Goal: Task Accomplishment & Management: Manage account settings

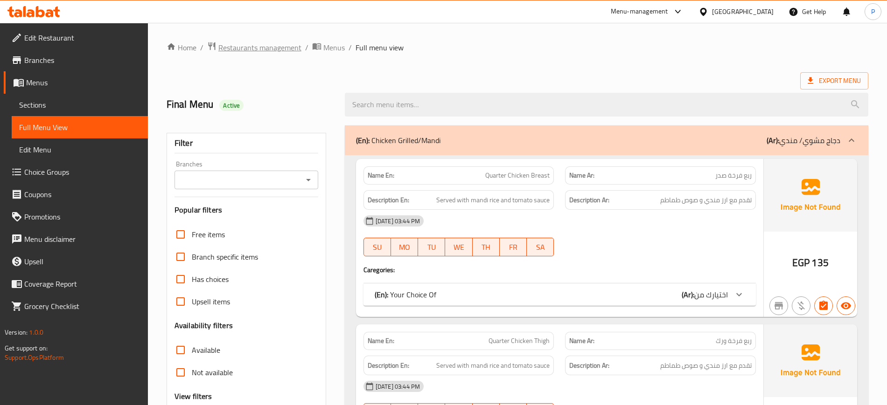
click at [256, 49] on span "Restaurants management" at bounding box center [259, 47] width 83 height 11
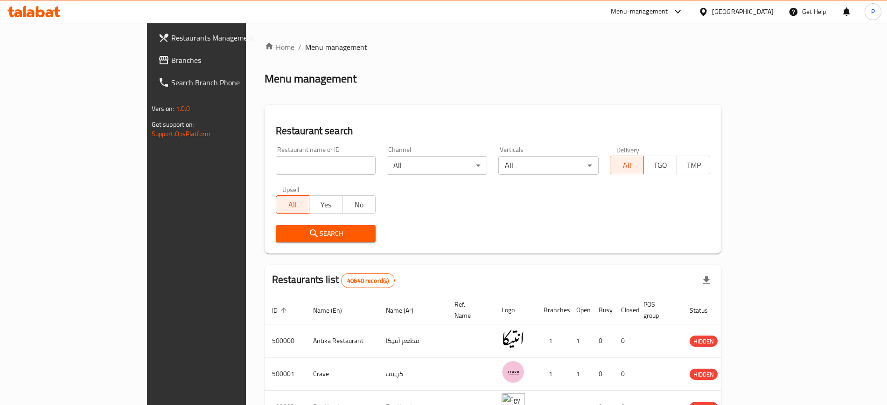
click at [289, 166] on input "search" at bounding box center [326, 165] width 100 height 19
paste input "Sushi Family"
type input "Sushi Family"
click button "Search" at bounding box center [326, 233] width 100 height 17
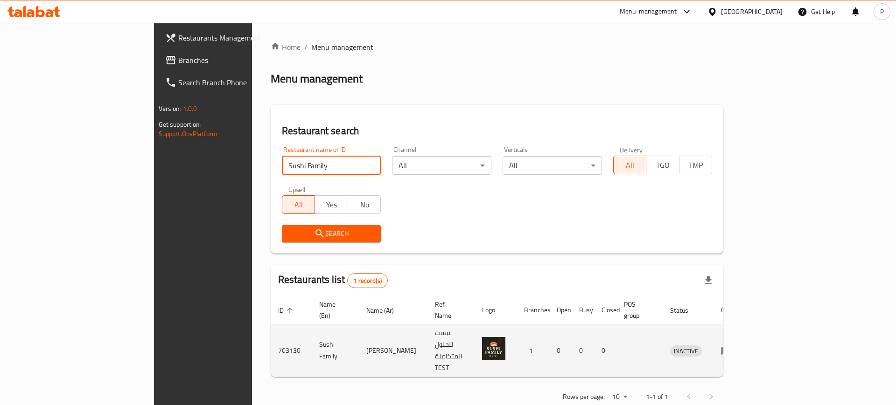
click at [732, 345] on icon "enhanced table" at bounding box center [725, 350] width 11 height 11
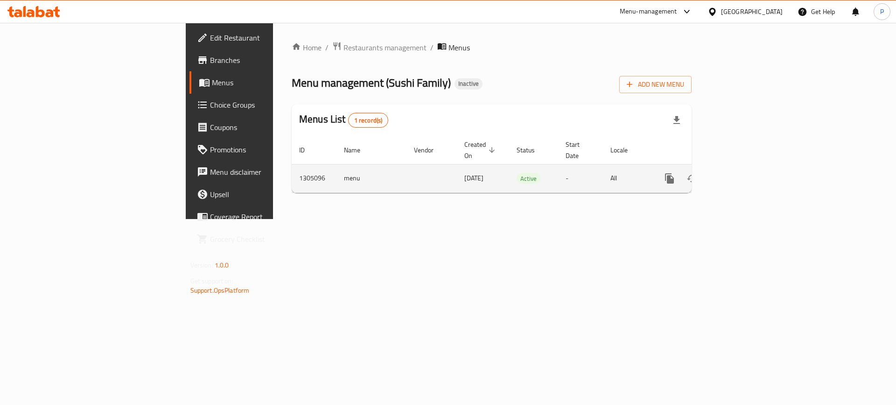
click at [748, 168] on link "enhanced table" at bounding box center [737, 179] width 22 height 22
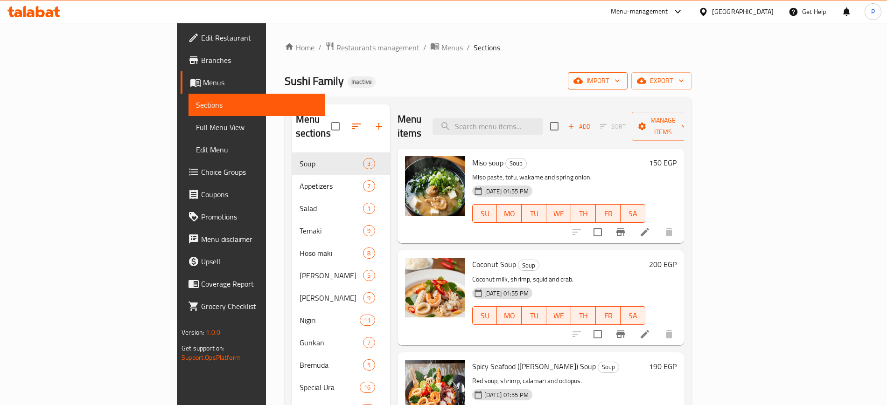
click at [620, 76] on span "import" at bounding box center [597, 81] width 45 height 12
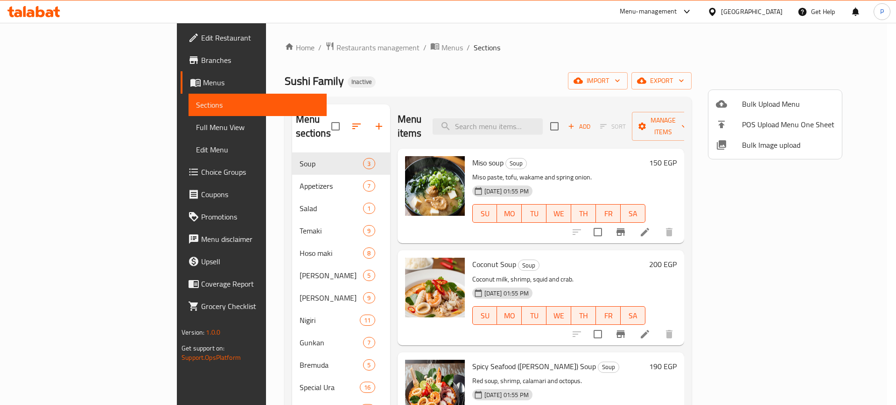
click at [765, 146] on span "Bulk Image upload" at bounding box center [788, 145] width 92 height 11
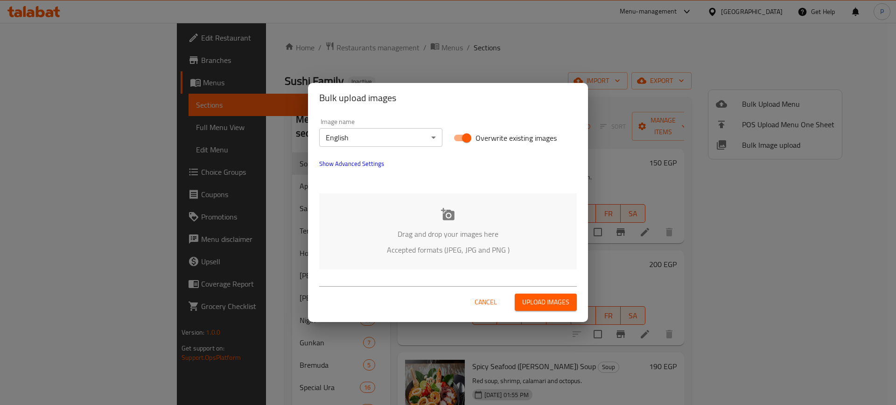
click at [476, 211] on div "Drag and drop your images here Accepted formats (JPEG, JPG and PNG )" at bounding box center [448, 232] width 258 height 76
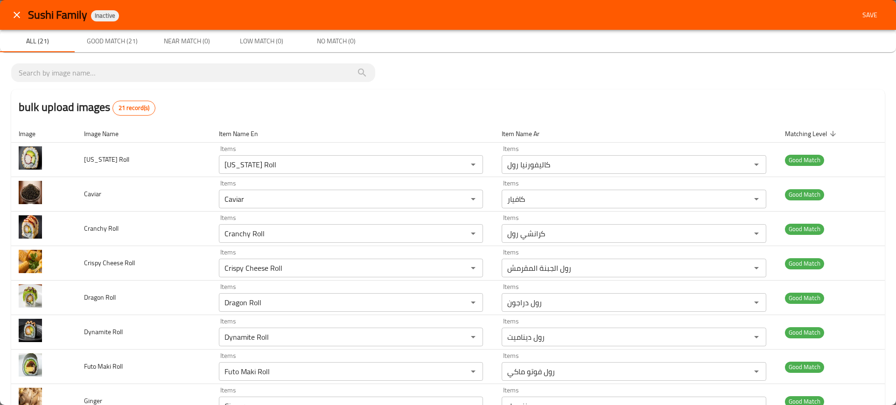
click at [868, 21] on button "Save" at bounding box center [870, 15] width 30 height 17
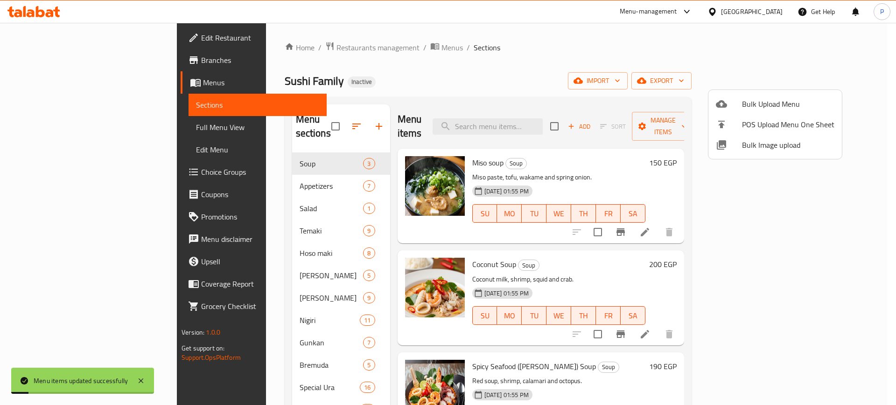
click at [843, 74] on div at bounding box center [448, 202] width 896 height 405
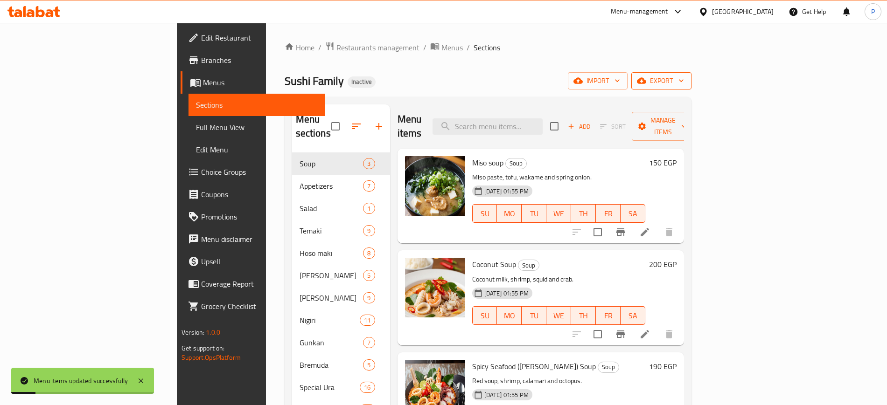
click at [684, 77] on span "export" at bounding box center [661, 81] width 45 height 12
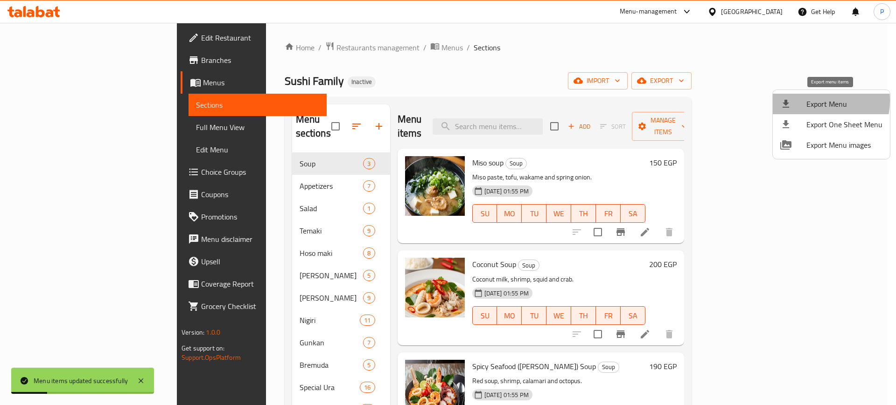
click at [816, 101] on span "Export Menu" at bounding box center [844, 103] width 76 height 11
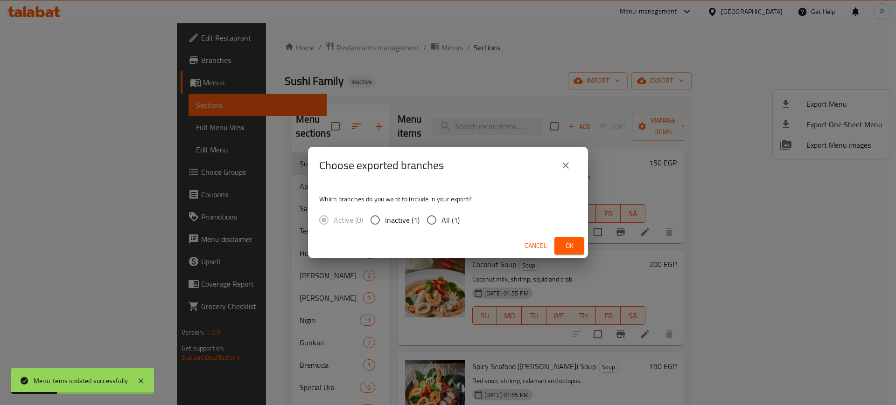
click at [454, 226] on span "All (1)" at bounding box center [450, 220] width 18 height 11
click at [441, 226] on input "All (1)" at bounding box center [432, 220] width 20 height 20
radio input "true"
click at [558, 241] on button "Ok" at bounding box center [569, 246] width 30 height 17
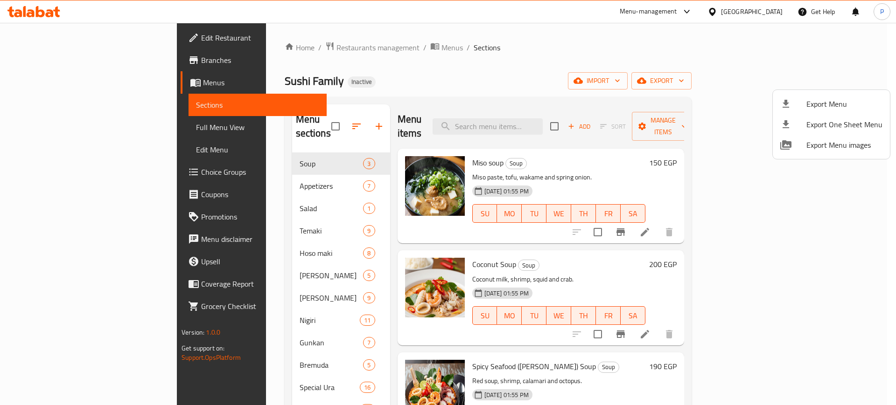
drag, startPoint x: 744, startPoint y: 46, endPoint x: 751, endPoint y: 54, distance: 10.2
click at [744, 46] on div at bounding box center [448, 202] width 896 height 405
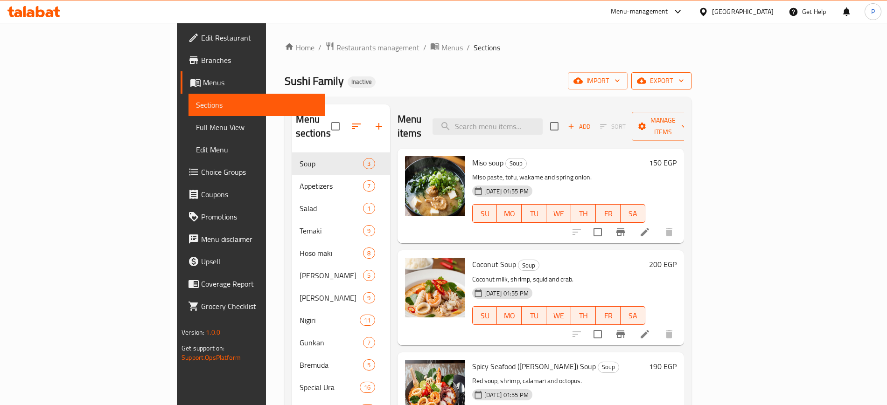
click at [684, 82] on span "export" at bounding box center [661, 81] width 45 height 12
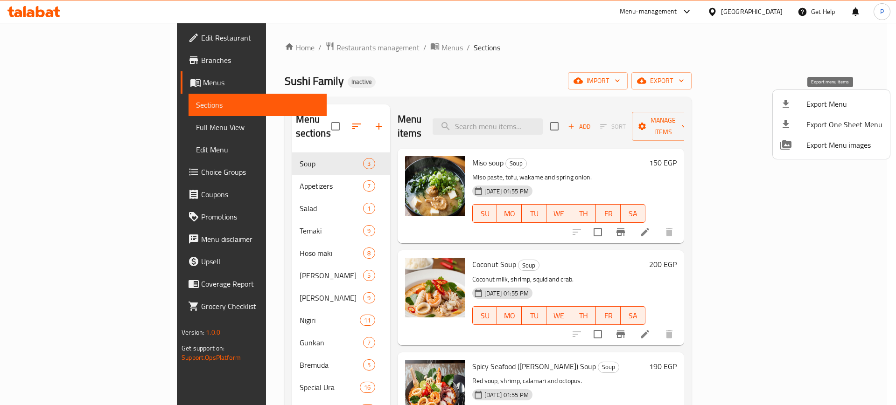
click at [828, 100] on span "Export Menu" at bounding box center [844, 103] width 76 height 11
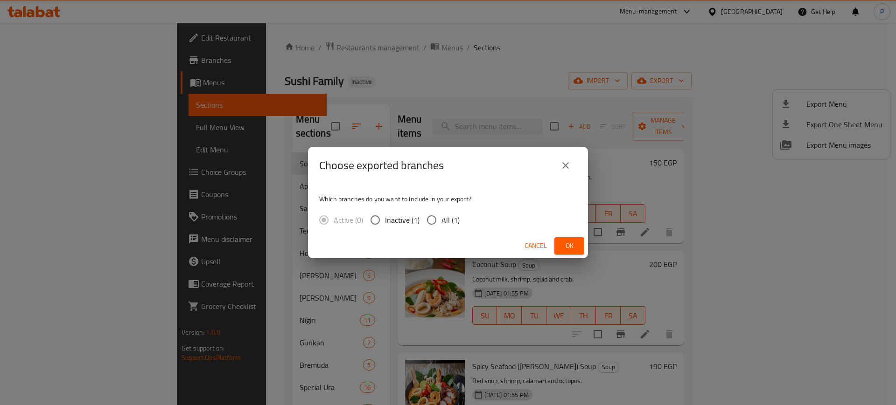
click at [456, 217] on span "All (1)" at bounding box center [450, 220] width 18 height 11
click at [441, 217] on input "All (1)" at bounding box center [432, 220] width 20 height 20
radio input "true"
click at [568, 243] on span "Ok" at bounding box center [569, 246] width 15 height 12
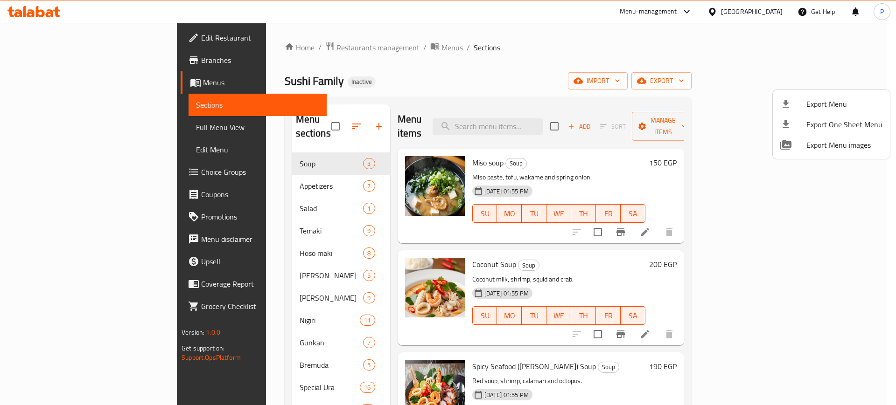
click at [762, 14] on div at bounding box center [448, 202] width 896 height 405
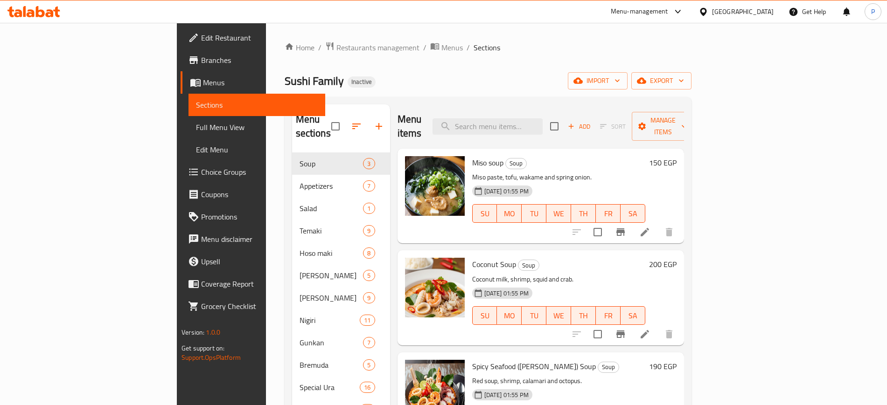
click at [766, 11] on div "Egypt" at bounding box center [743, 12] width 62 height 10
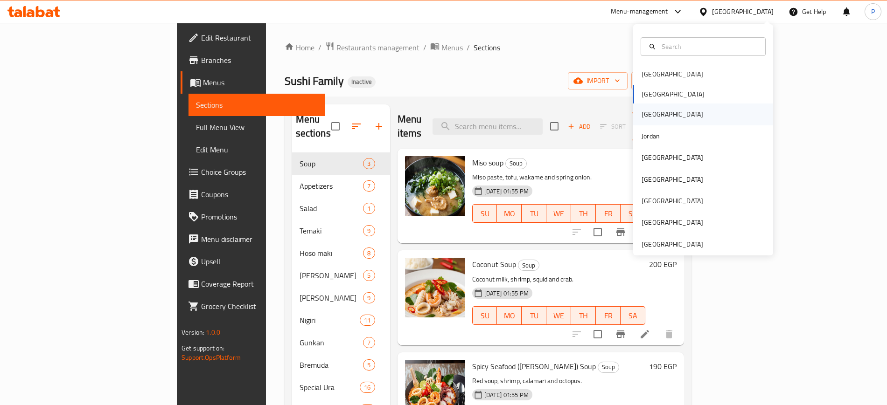
click at [662, 113] on div "Iraq" at bounding box center [703, 114] width 140 height 21
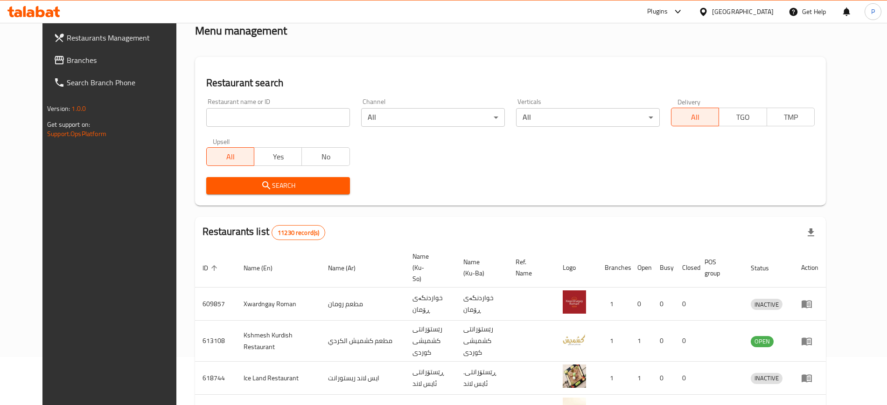
scroll to position [117, 0]
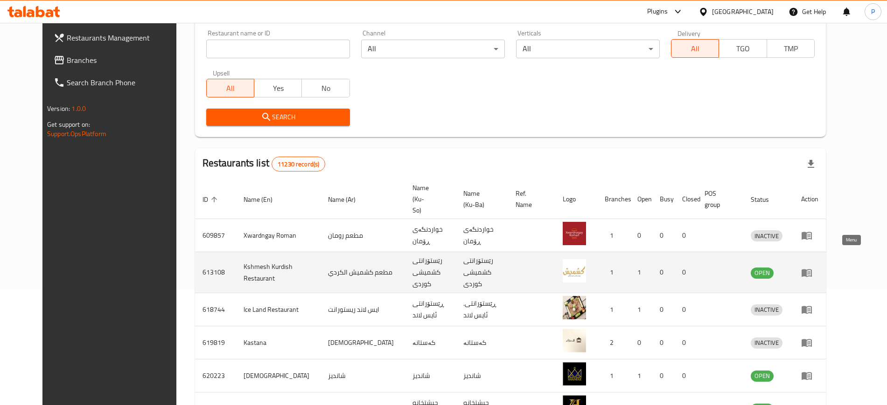
click at [812, 269] on icon "enhanced table" at bounding box center [807, 273] width 10 height 8
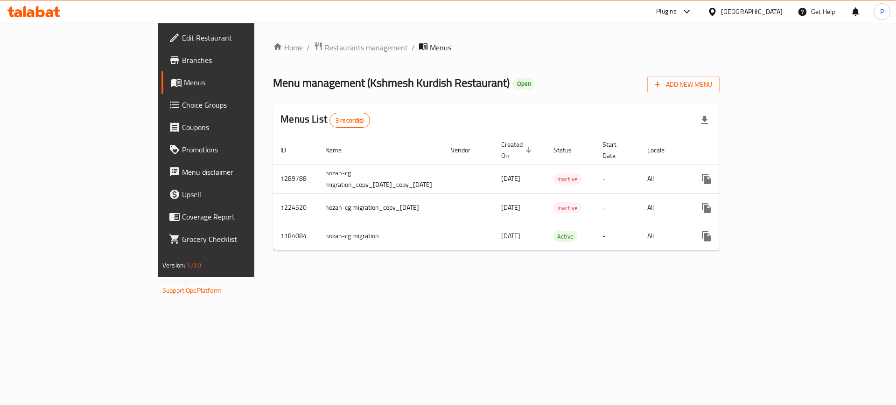
click at [325, 45] on span "Restaurants management" at bounding box center [366, 47] width 83 height 11
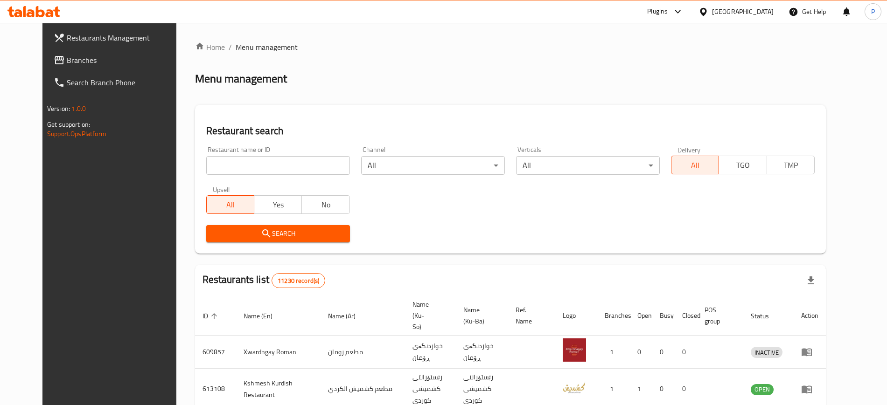
click at [314, 159] on input "search" at bounding box center [278, 165] width 144 height 19
paste input "Rokn Altawook"
type input "Rokn Altawook"
click button "Search" at bounding box center [278, 233] width 144 height 17
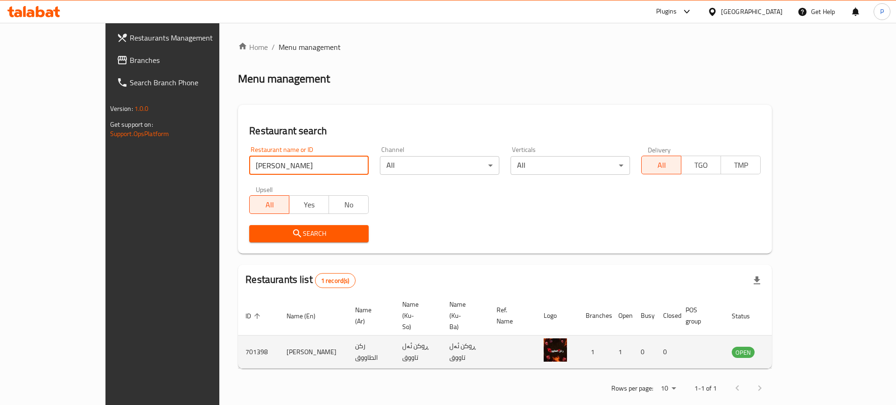
click at [791, 349] on icon "enhanced table" at bounding box center [786, 353] width 10 height 8
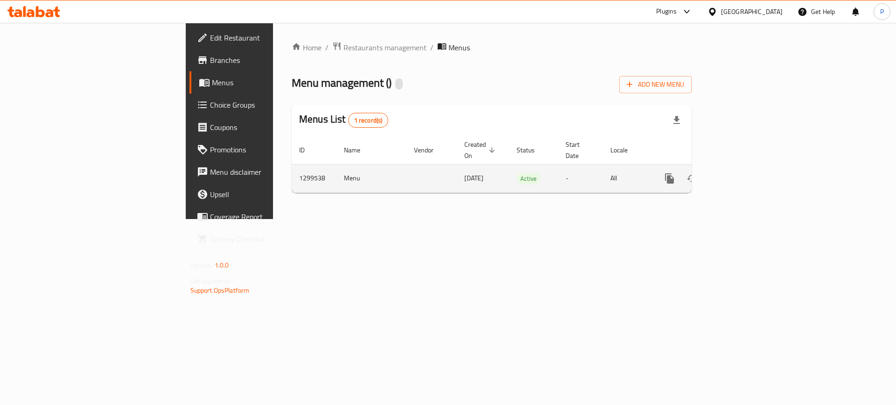
click at [742, 173] on icon "enhanced table" at bounding box center [736, 178] width 11 height 11
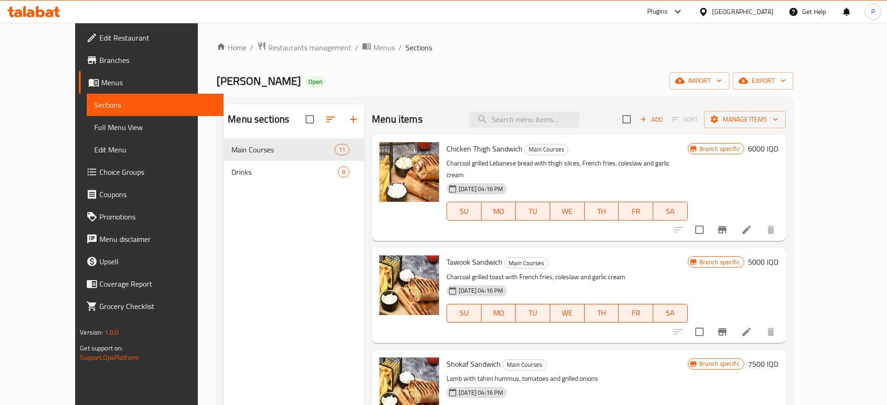
drag, startPoint x: 629, startPoint y: 58, endPoint x: 617, endPoint y: 57, distance: 12.1
click at [629, 58] on div "Home / Restaurants management / Menus / Sections Rokn Altawook Open import expo…" at bounding box center [505, 280] width 576 height 476
click at [99, 31] on link "Edit Restaurant" at bounding box center [151, 38] width 144 height 22
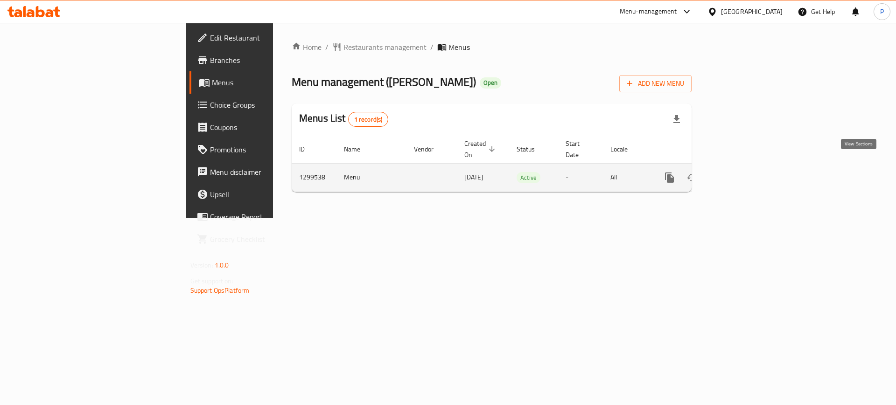
click at [742, 172] on icon "enhanced table" at bounding box center [736, 177] width 11 height 11
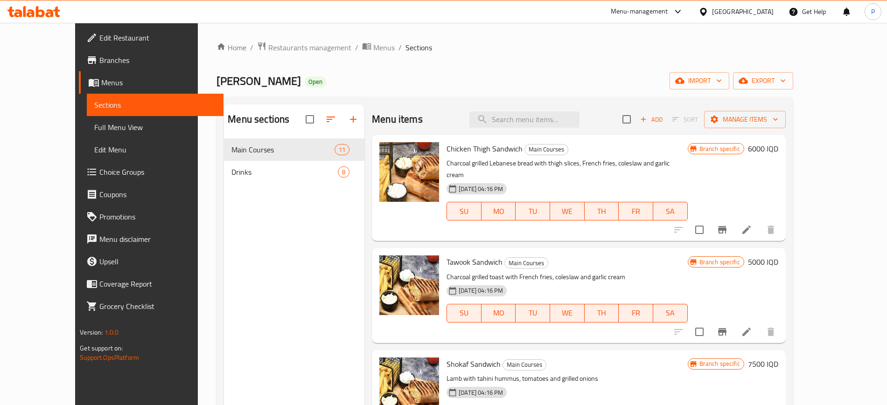
scroll to position [233, 0]
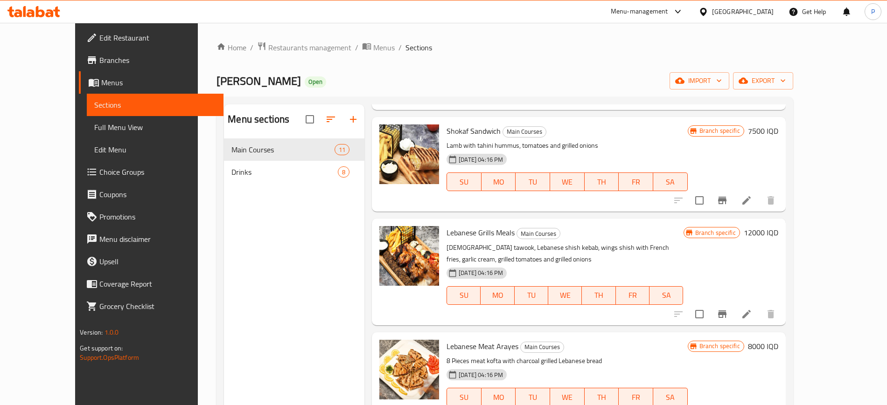
click at [268, 342] on div "Menu sections Main Courses 11 Drinks 8" at bounding box center [294, 307] width 140 height 405
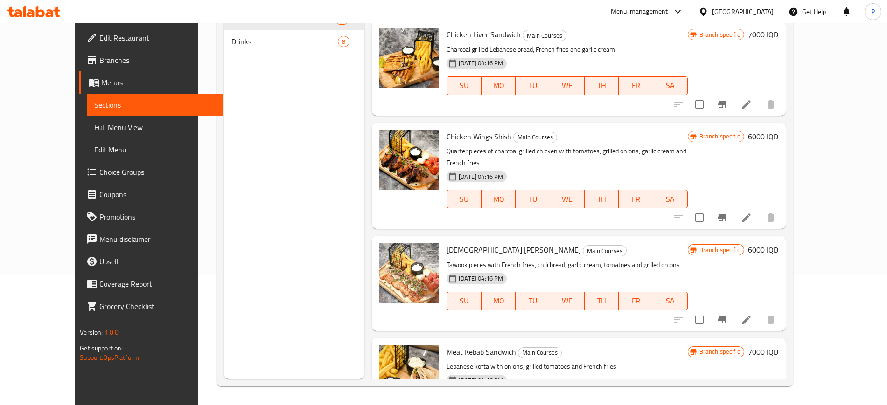
scroll to position [506, 0]
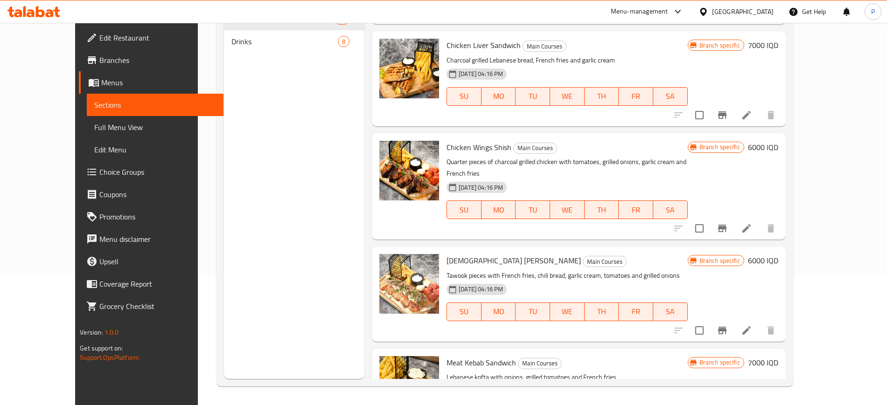
click at [76, 116] on div "Sections Full Menu View Edit Menu" at bounding box center [149, 127] width 147 height 67
click at [94, 127] on span "Full Menu View" at bounding box center [154, 127] width 121 height 11
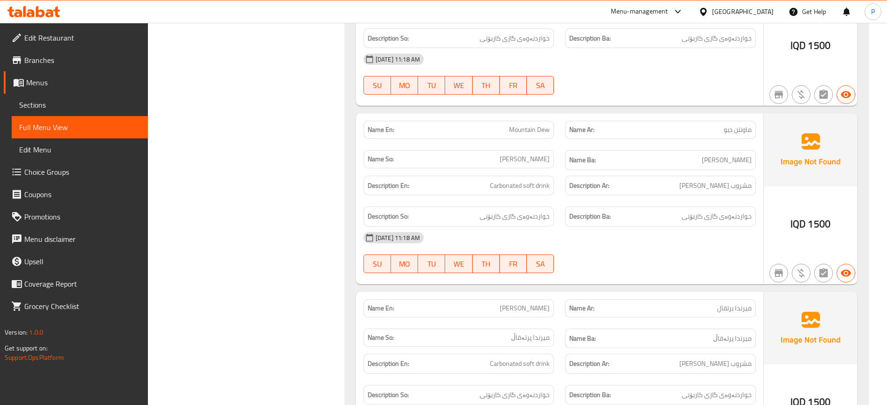
scroll to position [2919, 0]
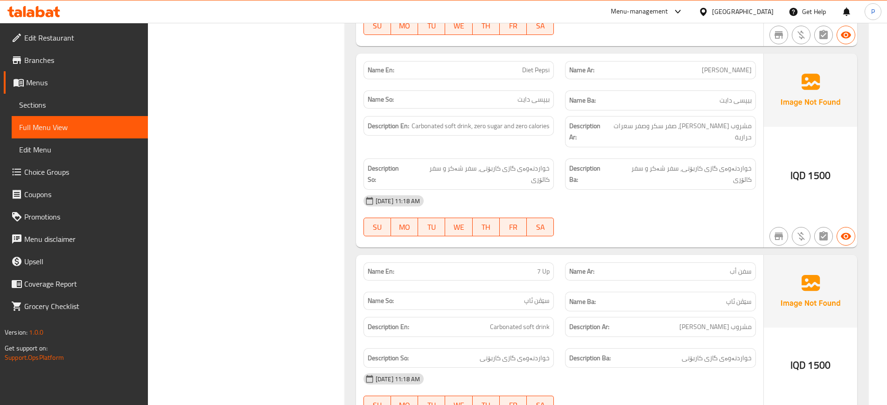
click at [49, 85] on span "Menus" at bounding box center [83, 82] width 114 height 11
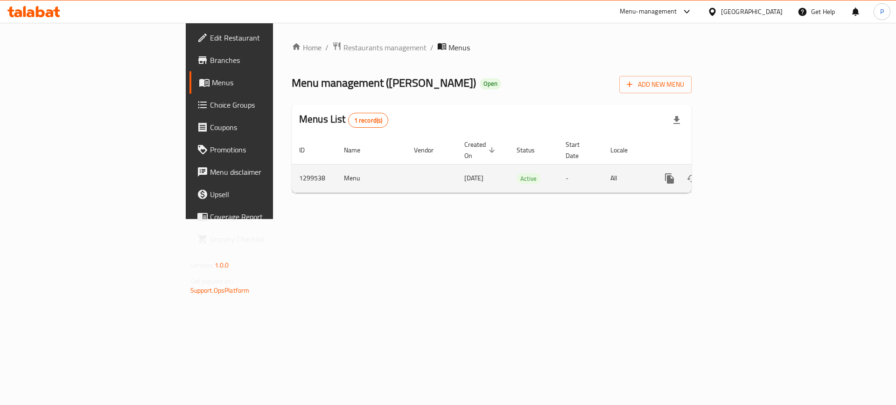
click at [742, 173] on icon "enhanced table" at bounding box center [736, 178] width 11 height 11
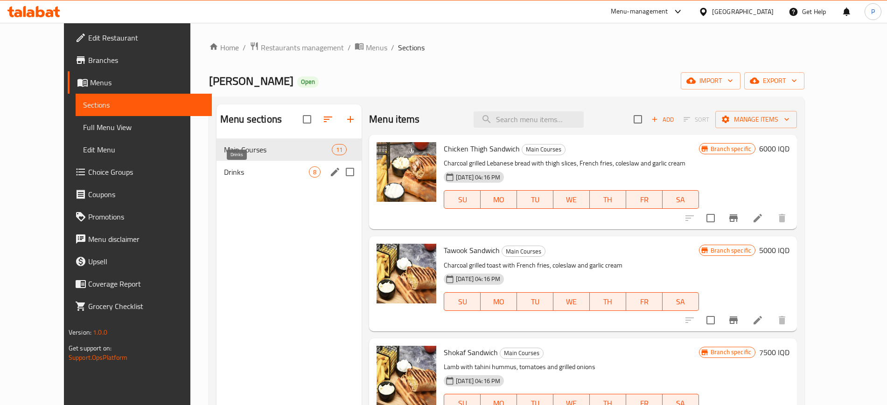
click at [278, 170] on span "Drinks" at bounding box center [266, 172] width 85 height 11
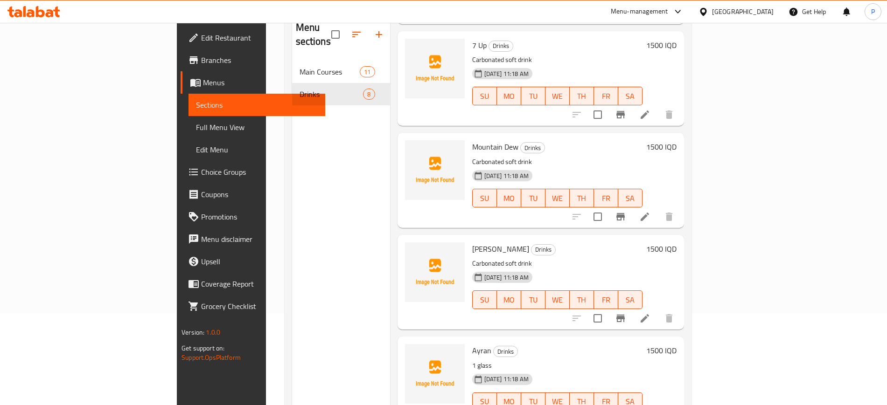
scroll to position [131, 0]
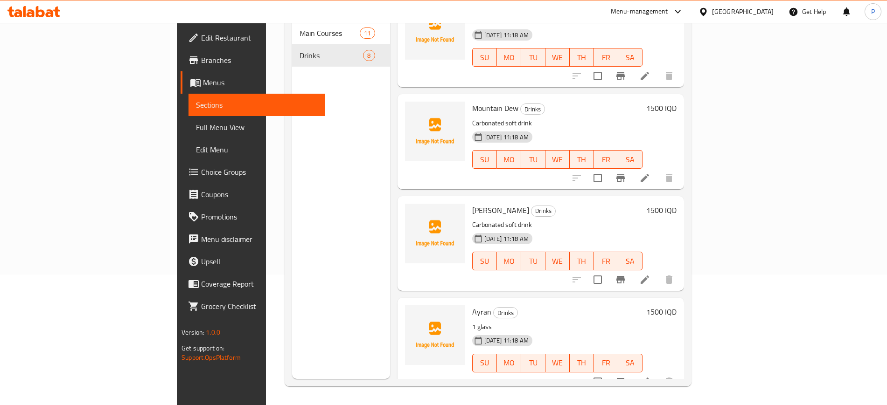
click at [292, 356] on div "Menu sections Main Courses 11 Drinks 8" at bounding box center [341, 176] width 98 height 405
click at [189, 120] on link "Full Menu View" at bounding box center [257, 127] width 136 height 22
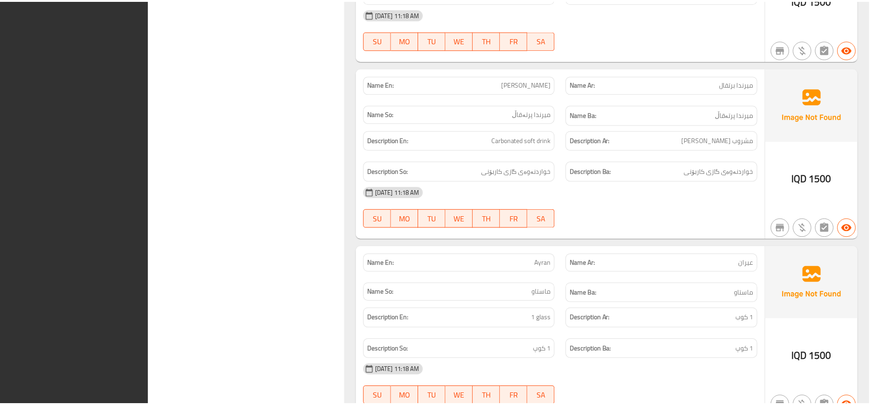
scroll to position [3444, 0]
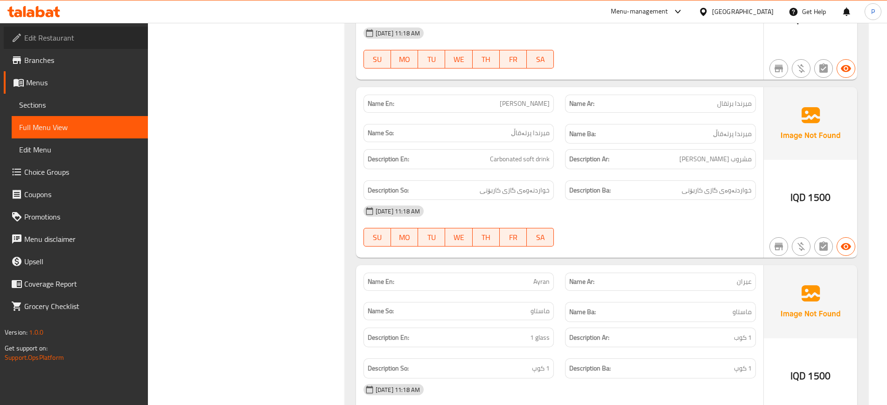
click at [56, 35] on span "Edit Restaurant" at bounding box center [82, 37] width 116 height 11
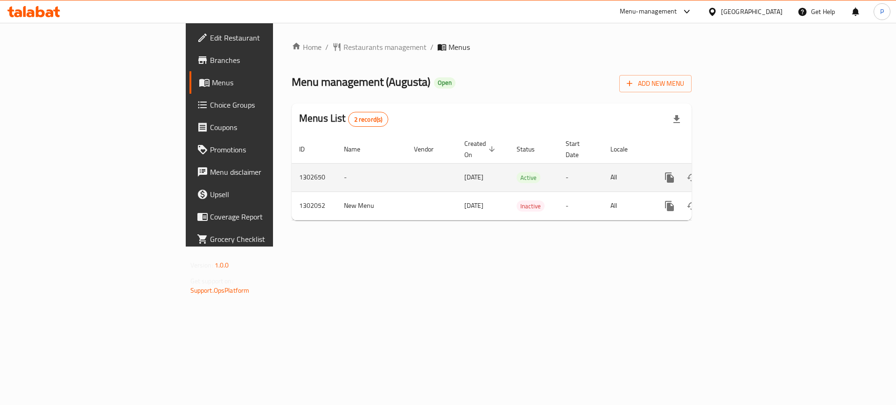
click at [742, 172] on icon "enhanced table" at bounding box center [736, 177] width 11 height 11
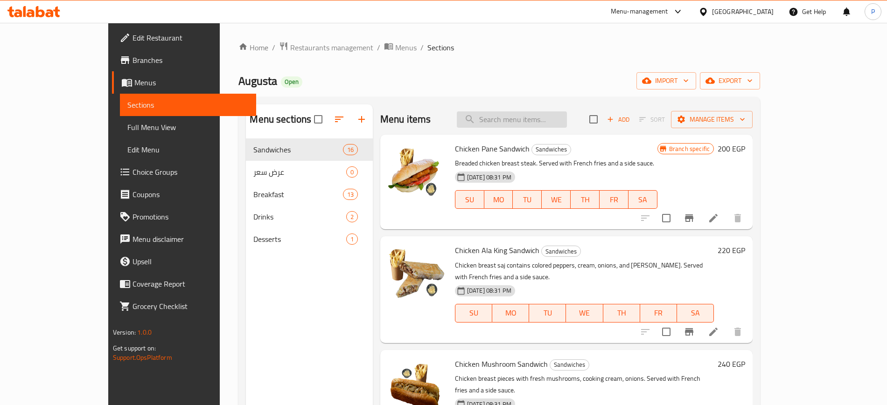
click at [554, 126] on input "search" at bounding box center [512, 120] width 110 height 16
click at [553, 113] on input "search" at bounding box center [512, 120] width 110 height 16
paste input "ساندوتش صدر دجاج مشوى"
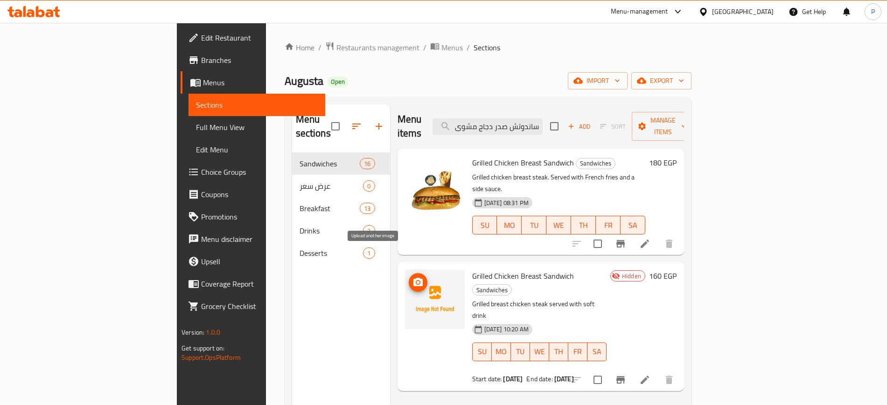
click at [413, 278] on icon "upload picture" at bounding box center [417, 282] width 9 height 8
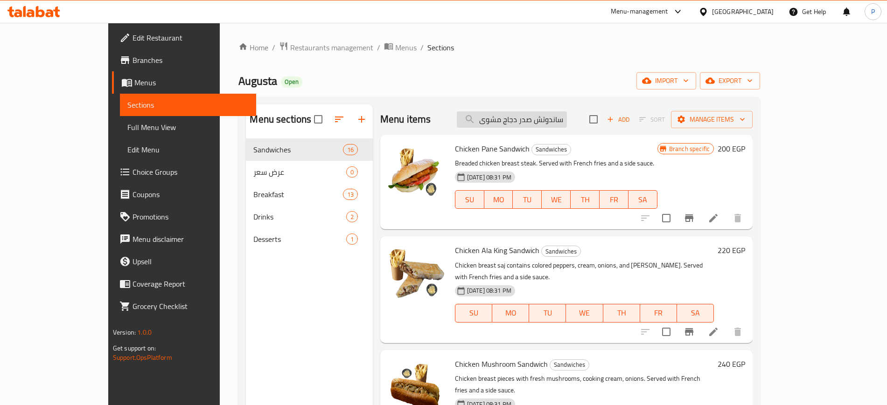
drag, startPoint x: 515, startPoint y: 120, endPoint x: 530, endPoint y: 122, distance: 14.5
click at [530, 122] on input "ساندوتش صدر دجاج مشوى" at bounding box center [512, 120] width 110 height 16
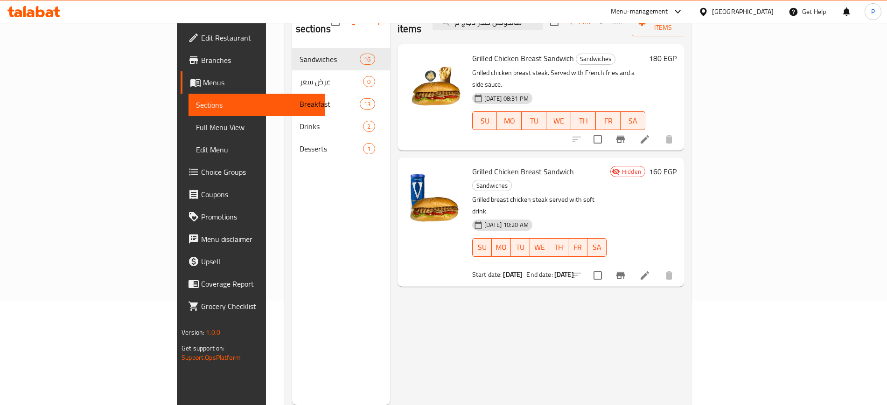
scroll to position [117, 0]
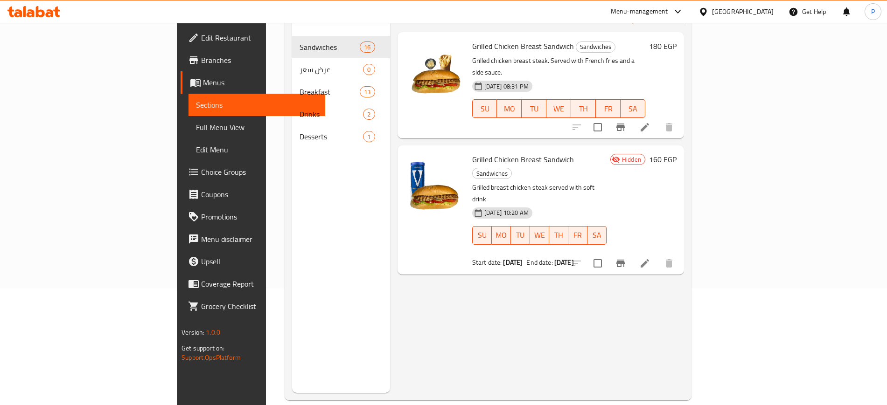
type input "ساندوتش صدر دجاج م"
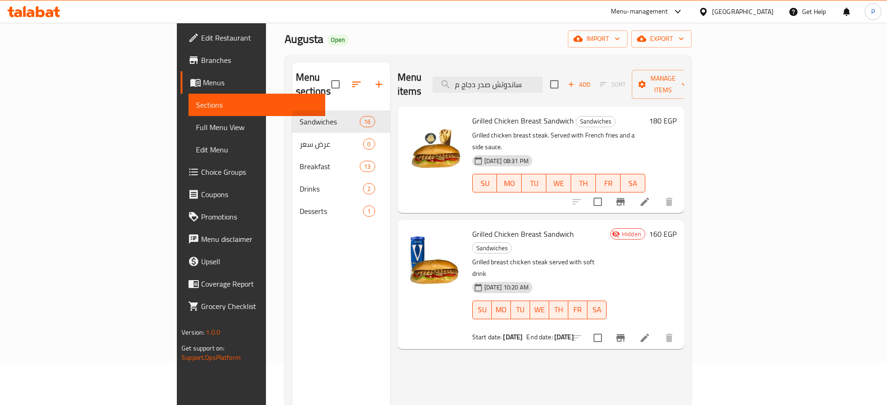
scroll to position [0, 0]
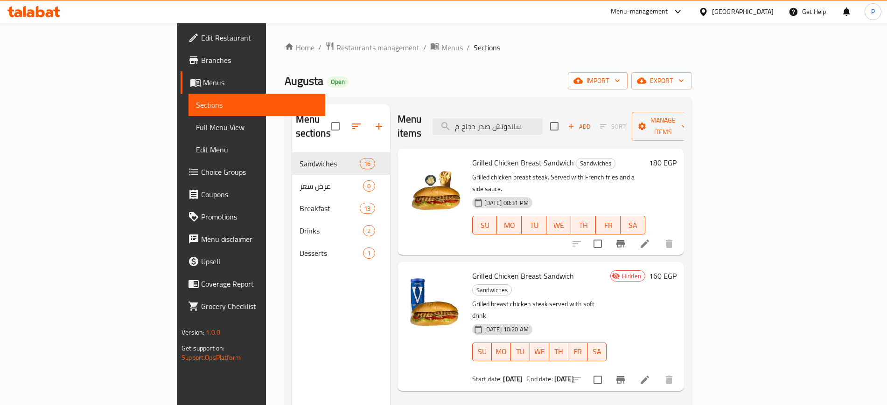
click at [336, 52] on span "Restaurants management" at bounding box center [377, 47] width 83 height 11
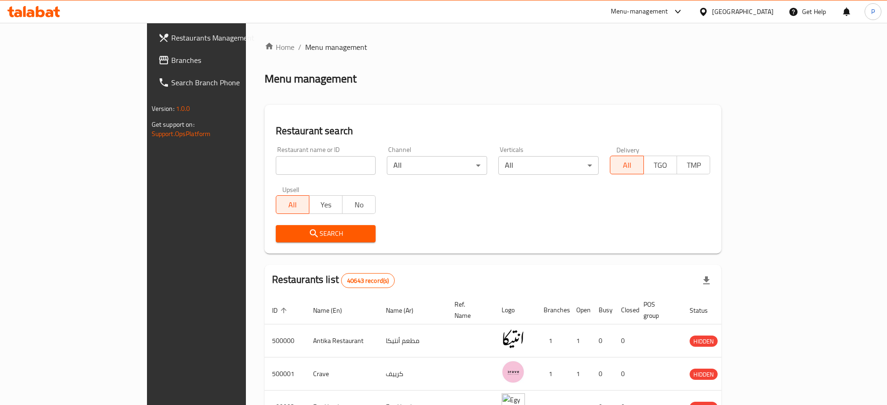
click at [276, 165] on input "search" at bounding box center [326, 165] width 100 height 19
paste input "KK Cakkes"
type input "KK Cakkes"
click at [758, 9] on div "Egypt" at bounding box center [743, 12] width 62 height 10
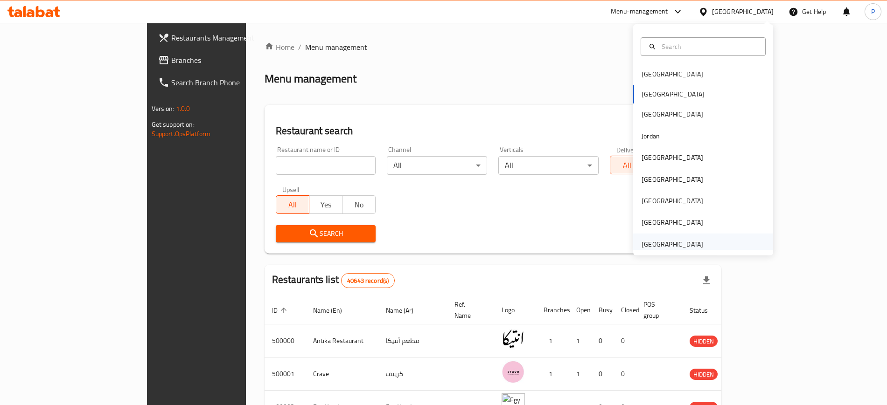
click at [678, 246] on div "[GEOGRAPHIC_DATA]" at bounding box center [673, 244] width 62 height 10
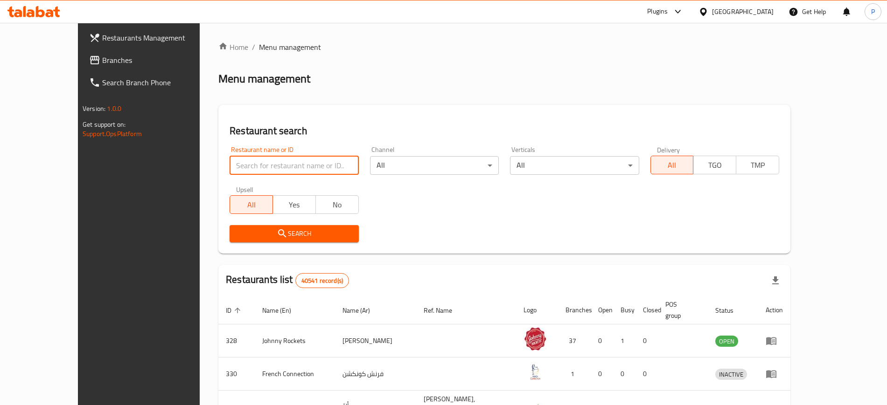
click at [266, 161] on input "search" at bounding box center [294, 165] width 129 height 19
paste input "KK Cakkes"
type input "KK Cakkes"
click button "Search" at bounding box center [294, 233] width 129 height 17
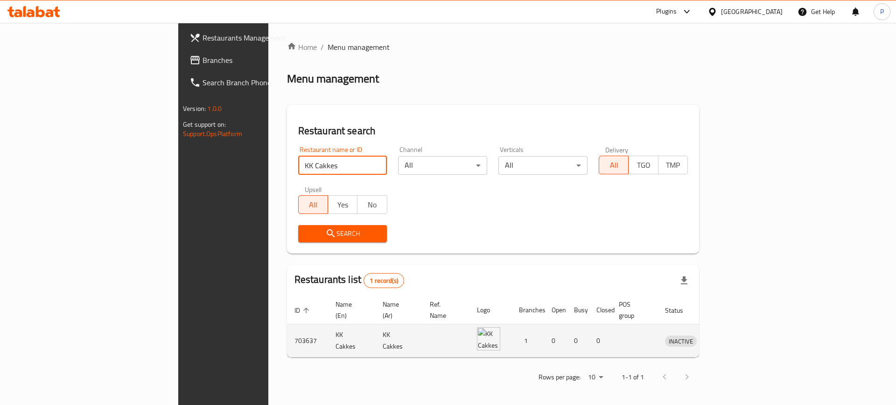
click at [727, 335] on icon "enhanced table" at bounding box center [720, 340] width 11 height 11
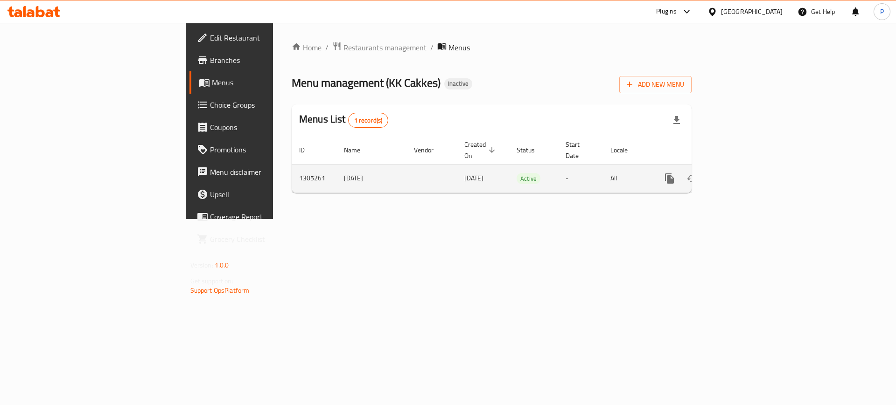
click at [748, 168] on link "enhanced table" at bounding box center [737, 179] width 22 height 22
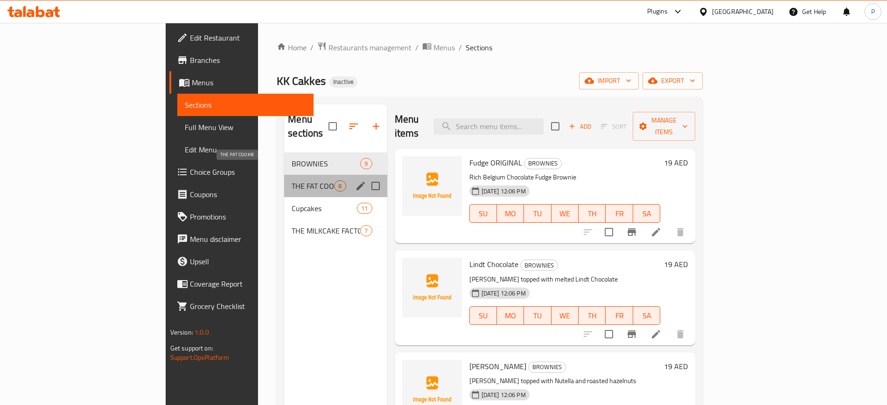
click at [292, 181] on span "THE FAT COOKIE" at bounding box center [313, 186] width 42 height 11
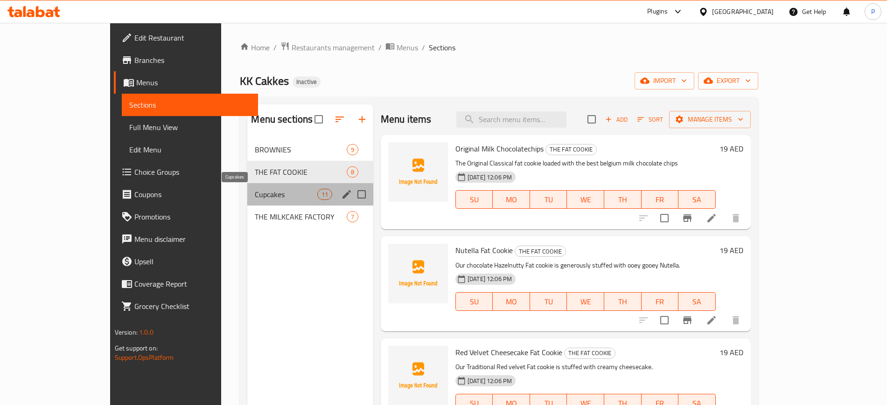
click at [273, 190] on span "Cupcakes" at bounding box center [286, 194] width 62 height 11
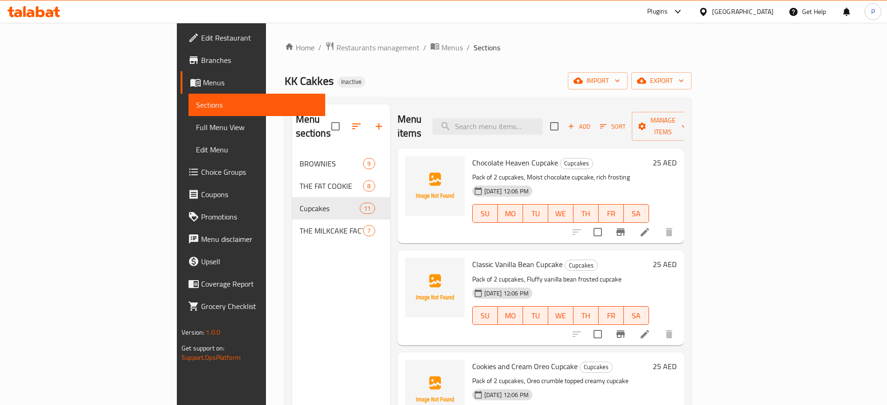
click at [547, 72] on div "KK Cakkes Inactive import export" at bounding box center [488, 80] width 407 height 17
click at [201, 35] on span "Edit Restaurant" at bounding box center [259, 37] width 116 height 11
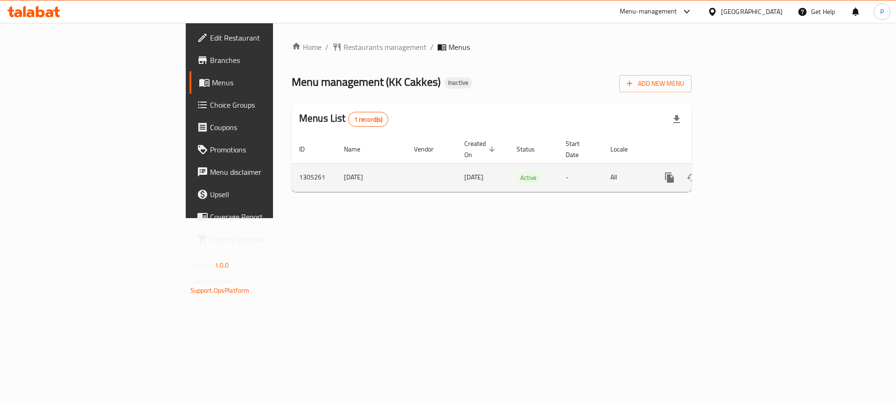
click at [741, 174] on icon "enhanced table" at bounding box center [737, 178] width 8 height 8
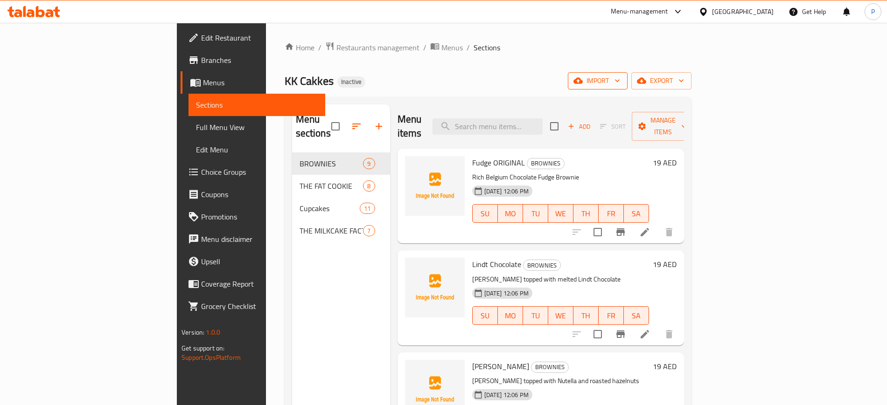
click at [628, 74] on button "import" at bounding box center [598, 80] width 60 height 17
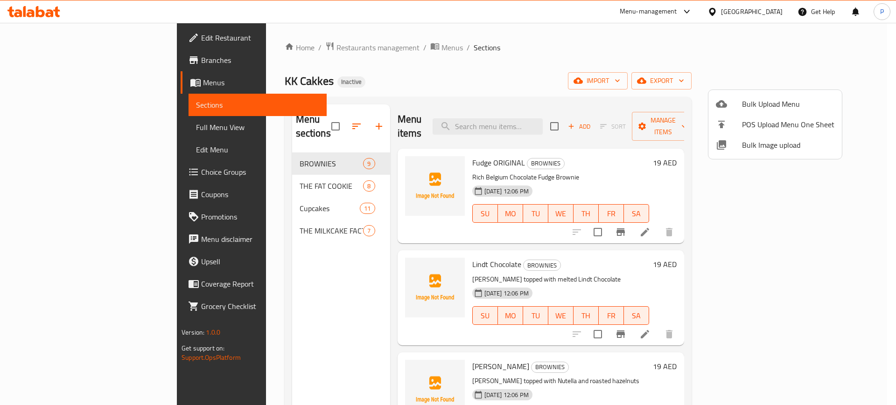
click at [766, 147] on span "Bulk Image upload" at bounding box center [788, 145] width 92 height 11
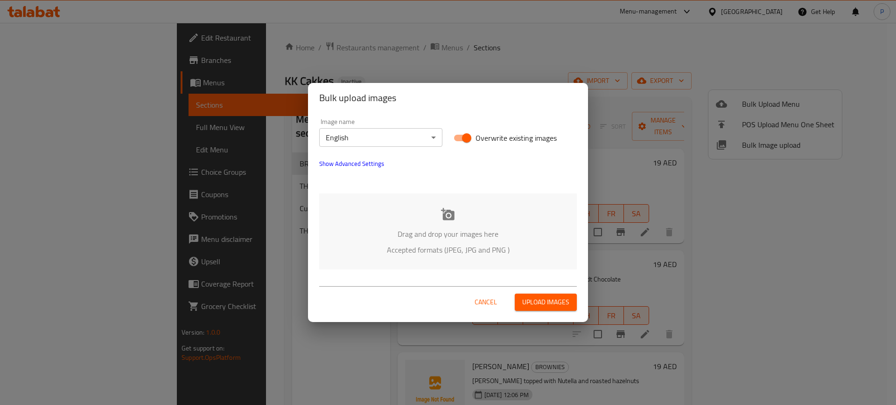
click at [434, 212] on div "Drag and drop your images here Accepted formats (JPEG, JPG and PNG )" at bounding box center [448, 232] width 258 height 76
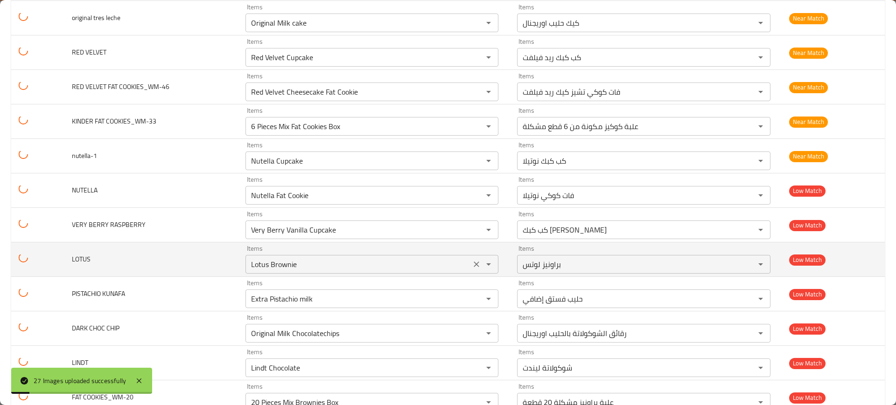
scroll to position [688, 0]
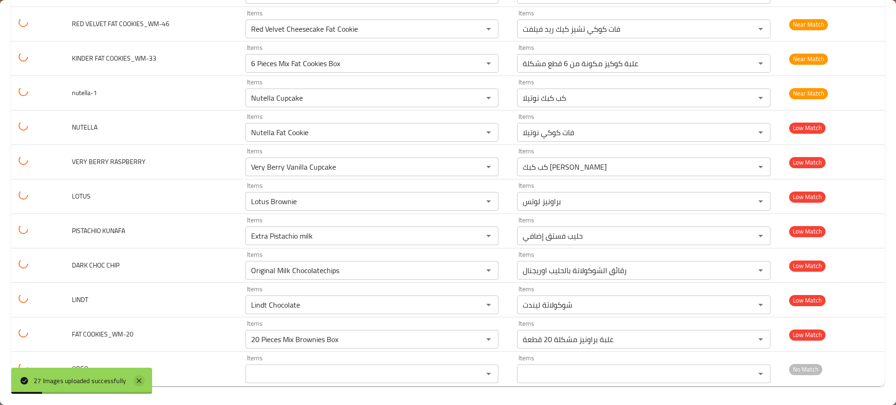
click at [142, 376] on icon at bounding box center [138, 381] width 11 height 11
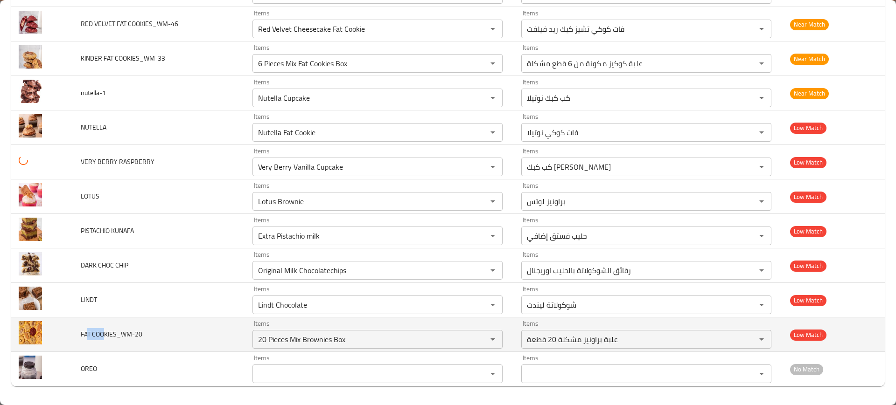
drag, startPoint x: 104, startPoint y: 338, endPoint x: 86, endPoint y: 338, distance: 18.2
click at [86, 338] on span "FAT COOKIES_WM-20" at bounding box center [112, 334] width 62 height 12
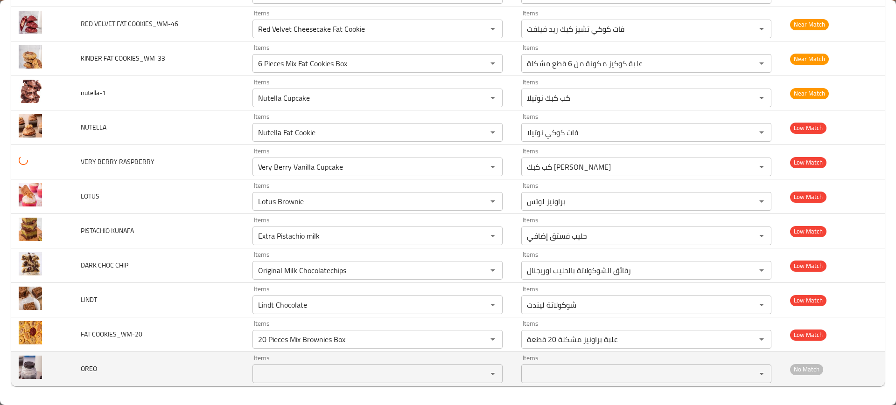
click at [93, 368] on span "OREO" at bounding box center [89, 369] width 16 height 12
copy span "OREO"
click at [331, 377] on input "Items" at bounding box center [363, 374] width 217 height 13
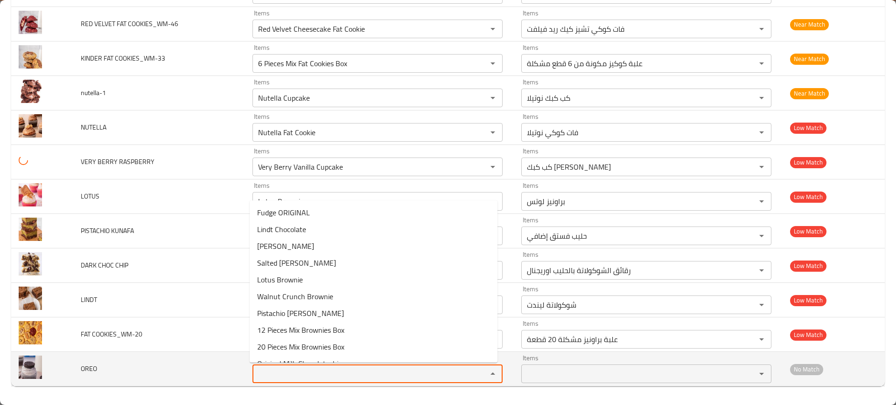
paste input "OREO"
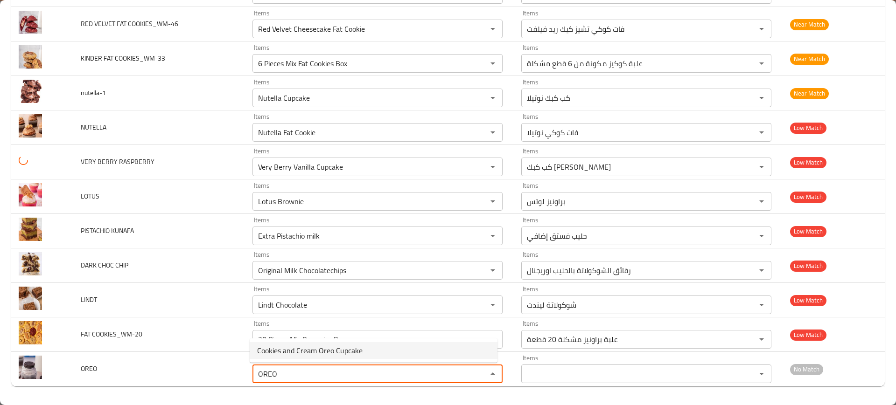
click at [302, 353] on span "Cookies and Cream Oreo Cupcake" at bounding box center [309, 350] width 105 height 11
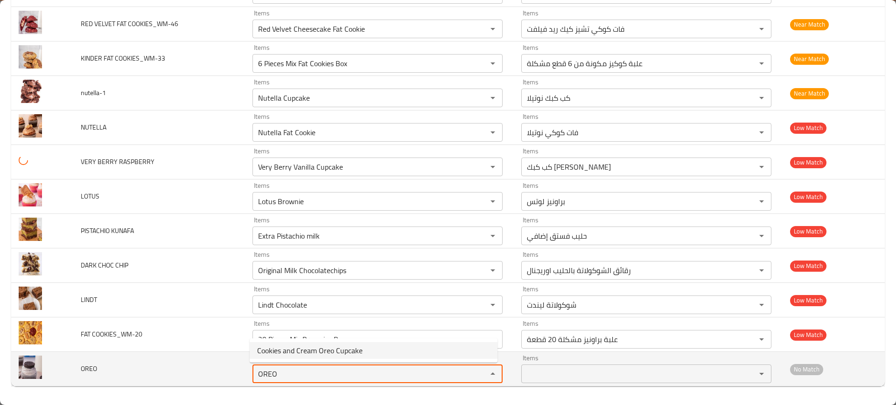
type input "Cookies and Cream Oreo Cupcake"
type input "كب كبك كوكيز وكريمة أوريو"
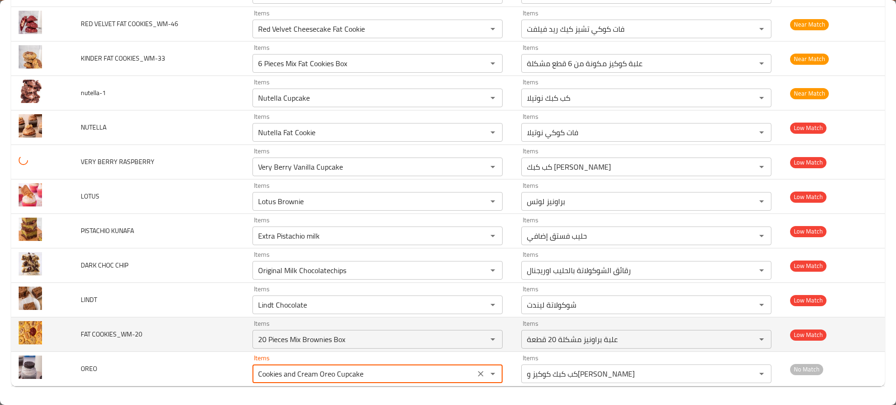
type input "Cookies and Cream Oreo Cupcake"
drag, startPoint x: 90, startPoint y: 336, endPoint x: 83, endPoint y: 335, distance: 7.1
click at [84, 335] on span "FAT COOKIES_WM-20" at bounding box center [112, 334] width 62 height 12
copy span "AT"
click at [310, 340] on COOKIES_WM-20 "20 Pieces Mix Brownies Box" at bounding box center [363, 339] width 217 height 13
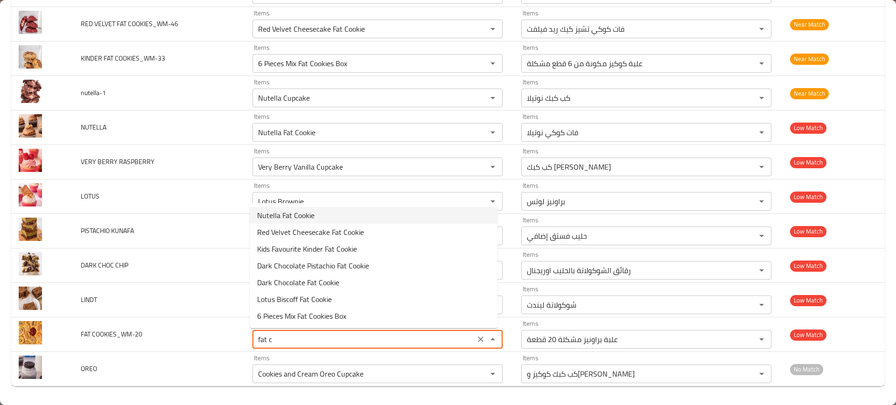
click at [323, 223] on COOKIES_WM-20-option-0 "Nutella Fat Cookie" at bounding box center [374, 215] width 248 height 17
type COOKIES_WM-20 "Nutella Fat Cookie"
type COOKIES_WM-20-ar "فات كوكي نوتيلا"
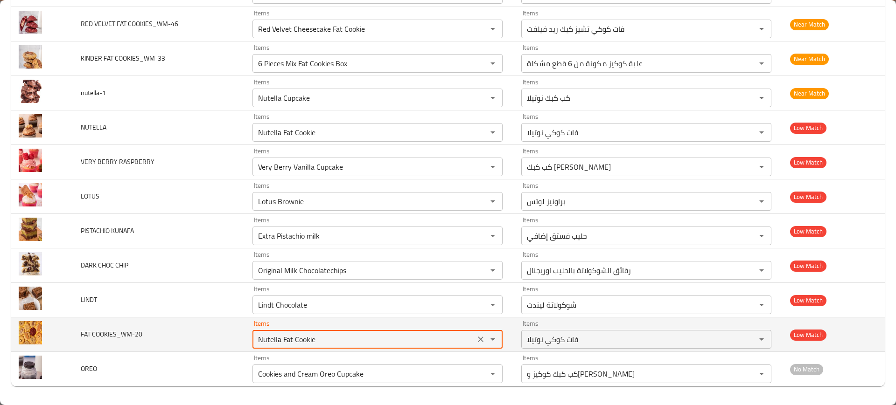
drag, startPoint x: 282, startPoint y: 339, endPoint x: 312, endPoint y: 339, distance: 30.3
click at [311, 340] on COOKIES_WM-20 "Nutella Fat Cookie" at bounding box center [363, 339] width 217 height 13
click at [314, 339] on COOKIES_WM-20 "Nutella Fat Cookie" at bounding box center [363, 339] width 217 height 13
paste COOKIES_WM-20 "at"
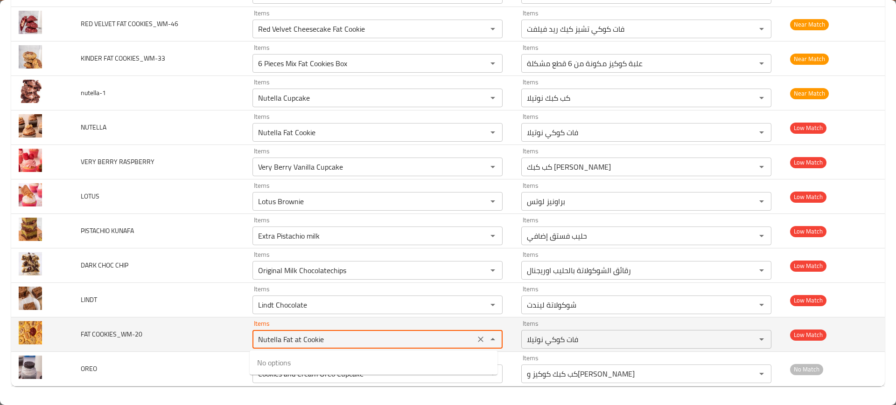
click at [314, 339] on COOKIES_WM-20 "Nutella Fat at Cookie" at bounding box center [363, 339] width 217 height 13
paste COOKIES_WM-20 "enhanced table"
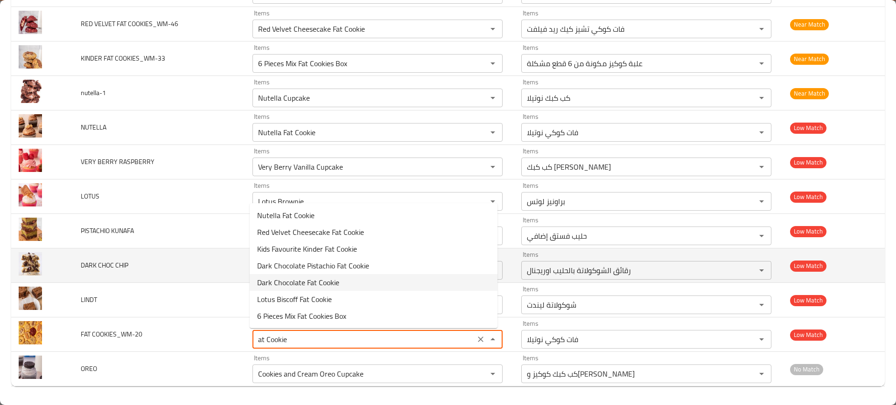
type COOKIES_WM-20 "Nutella Fat Cookie"
click at [155, 275] on td "DARK CHOC CHIP" at bounding box center [159, 266] width 172 height 35
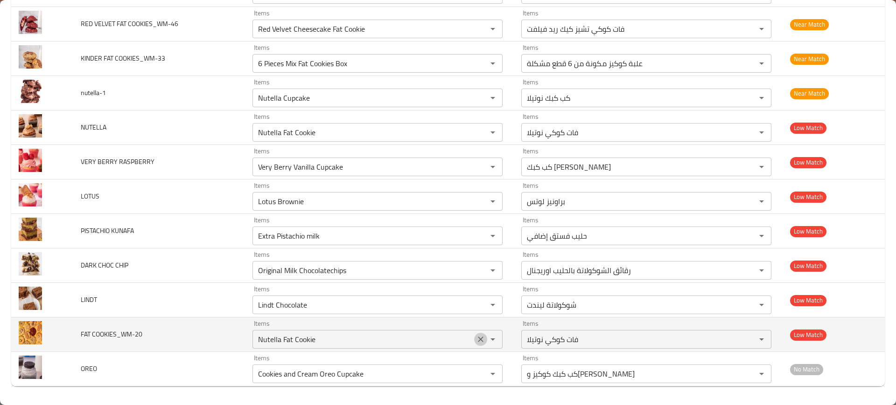
click at [478, 338] on icon "Clear" at bounding box center [481, 340] width 6 height 6
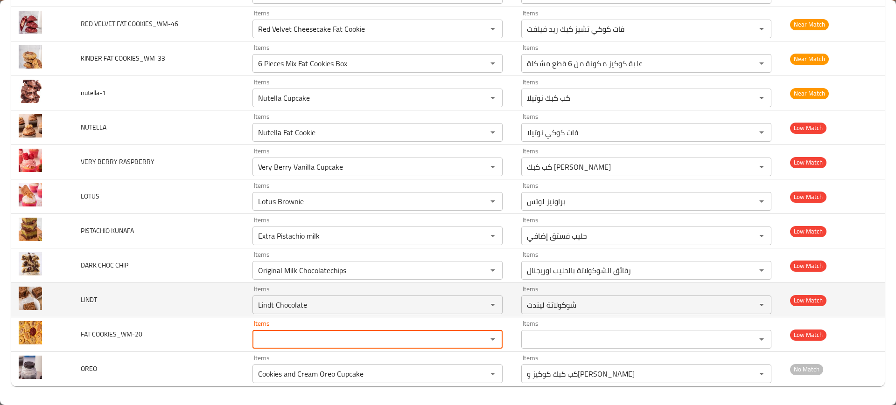
click at [74, 293] on td "LINDT" at bounding box center [159, 300] width 172 height 35
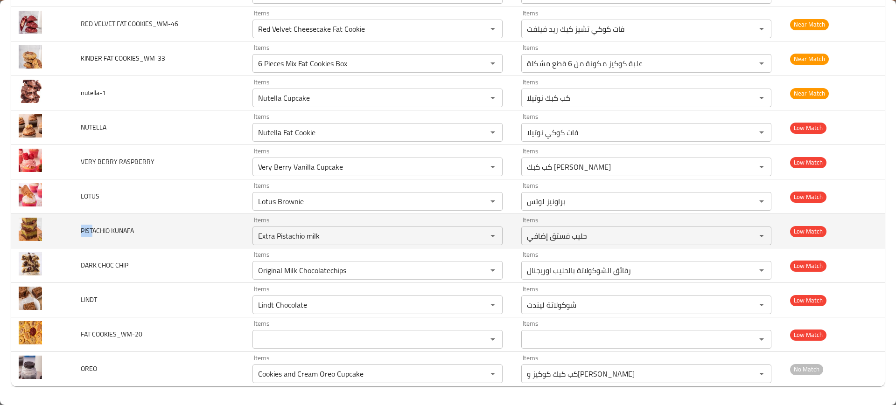
drag, startPoint x: 78, startPoint y: 229, endPoint x: 94, endPoint y: 230, distance: 15.9
click at [94, 230] on td "PISTACHIO KUNAFA" at bounding box center [159, 231] width 172 height 35
copy span "PIST"
click at [331, 230] on KUNAFA "Extra Pistachio milk" at bounding box center [363, 236] width 217 height 13
paste KUNAFA "PIST"
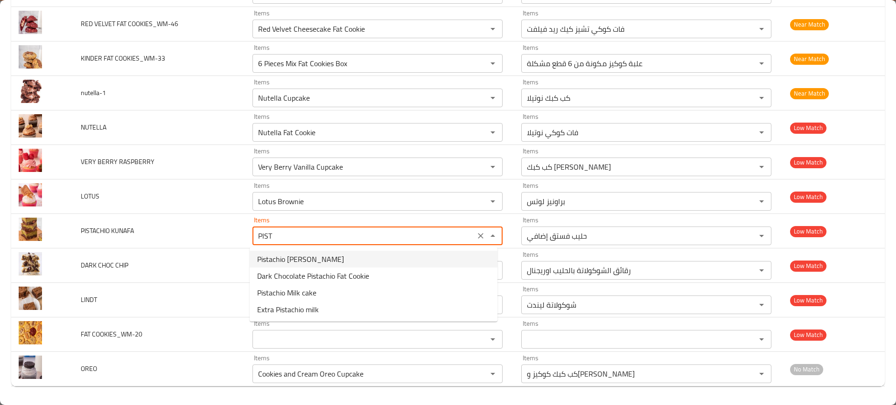
click at [311, 265] on span "Pistachio Kunafa Brownie" at bounding box center [300, 259] width 87 height 11
type KUNAFA "Pistachio Kunafa Brownie"
type KUNAFA-ar "براونيز كنافة بالفستق"
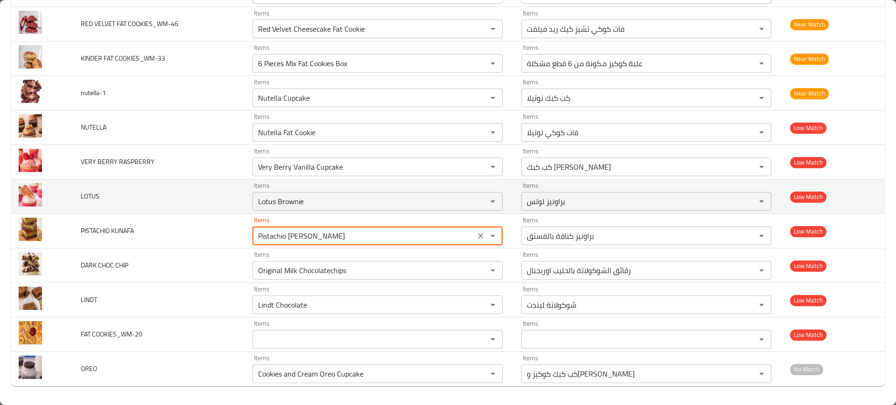
type KUNAFA "Pistachio Kunafa Brownie"
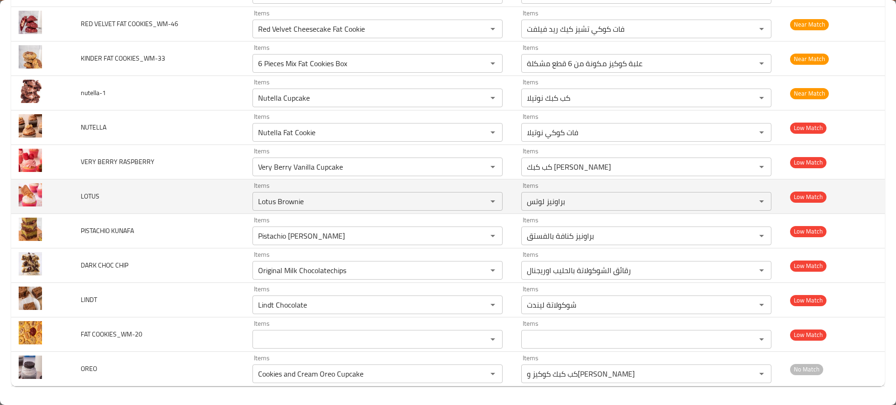
click at [88, 195] on span "LOTUS" at bounding box center [90, 196] width 19 height 12
copy span "LOTUS"
click at [258, 200] on input "Lotus Brownie" at bounding box center [363, 201] width 217 height 13
paste input "OTUS"
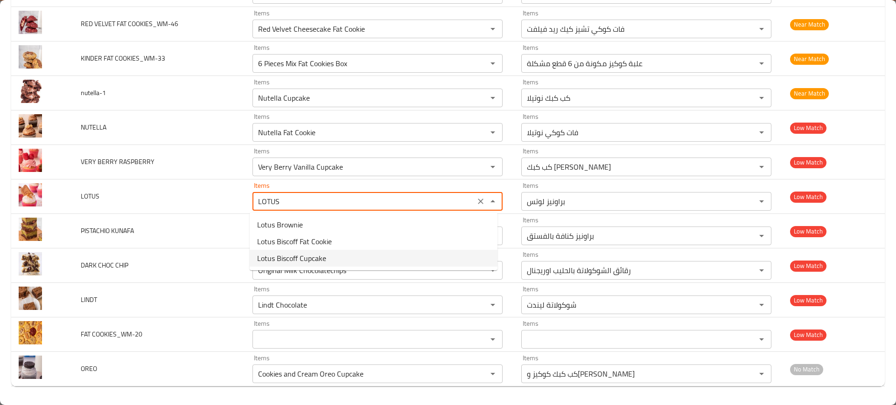
click at [279, 259] on span "Lotus Biscoff Cupcake" at bounding box center [291, 258] width 69 height 11
type input "Lotus Biscoff Cupcake"
type input "كب كبك لوتس بيسكوف"
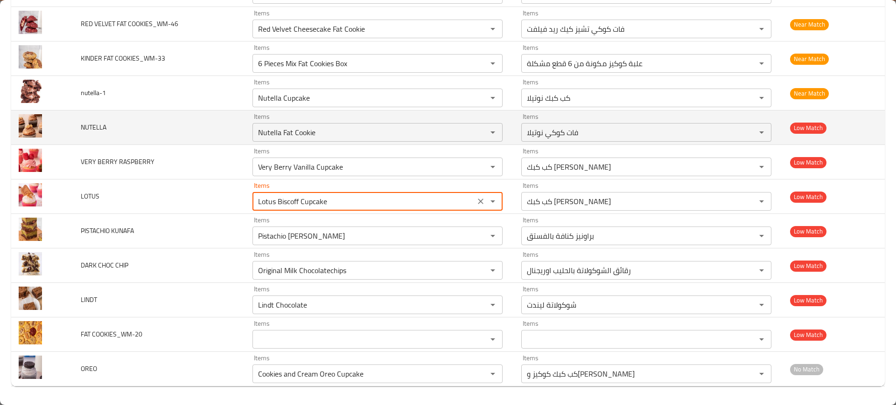
type input "Lotus Biscoff Cupcake"
click at [89, 126] on span "NUTELLA" at bounding box center [94, 127] width 26 height 12
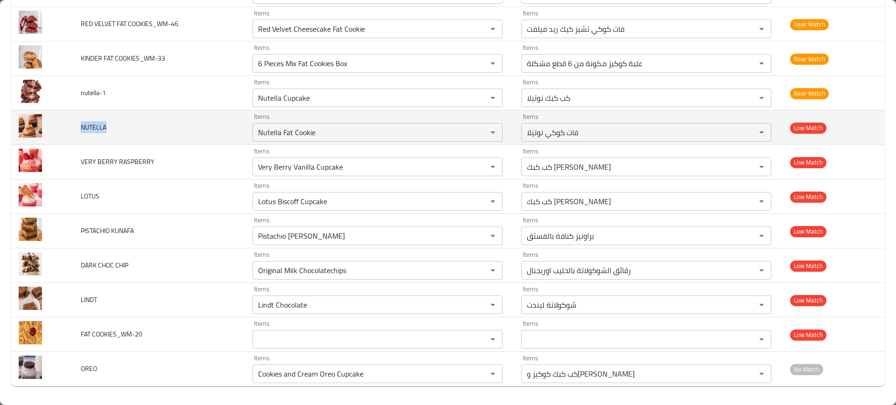
click at [88, 126] on span "NUTELLA" at bounding box center [94, 127] width 26 height 12
copy span "NUTELLA"
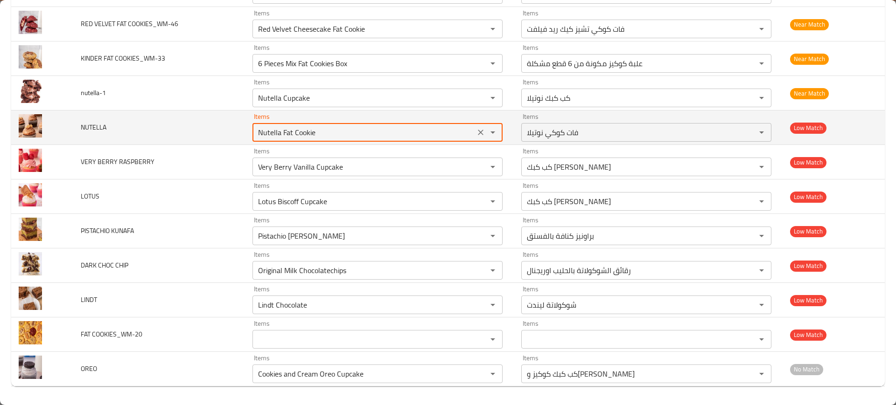
click at [299, 135] on input "Nutella Fat Cookie" at bounding box center [363, 132] width 217 height 13
paste input "UTELLA"
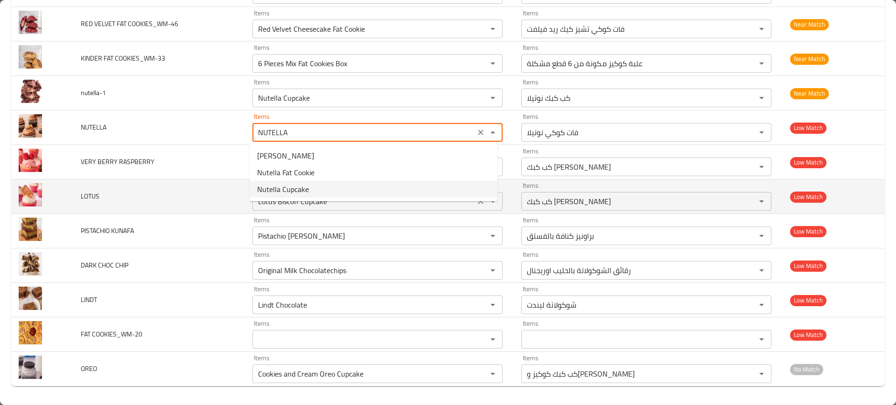
click at [300, 190] on span "Nutella Cupcake" at bounding box center [283, 189] width 52 height 11
type input "Nutella Cupcake"
type input "كب كبك نوتيلا"
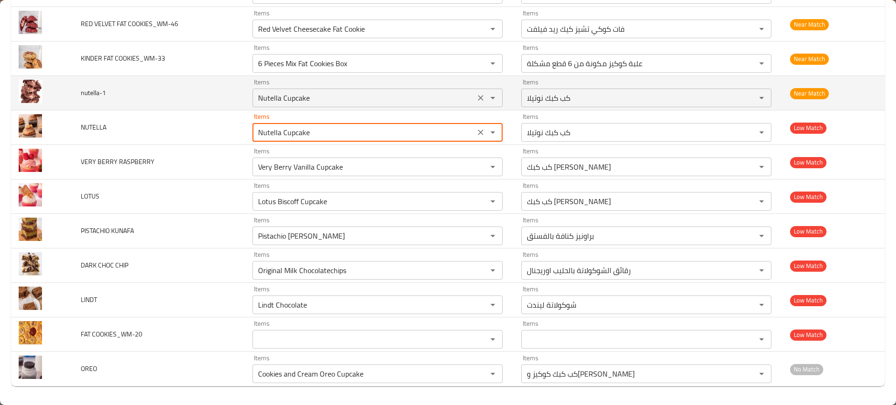
type input "Nutella Cupcake"
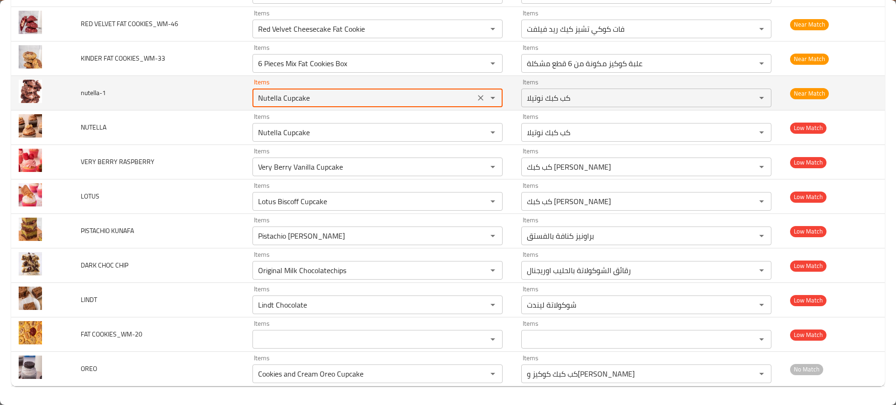
click at [275, 102] on input "Nutella Cupcake" at bounding box center [363, 97] width 217 height 13
paste input "UTELLA"
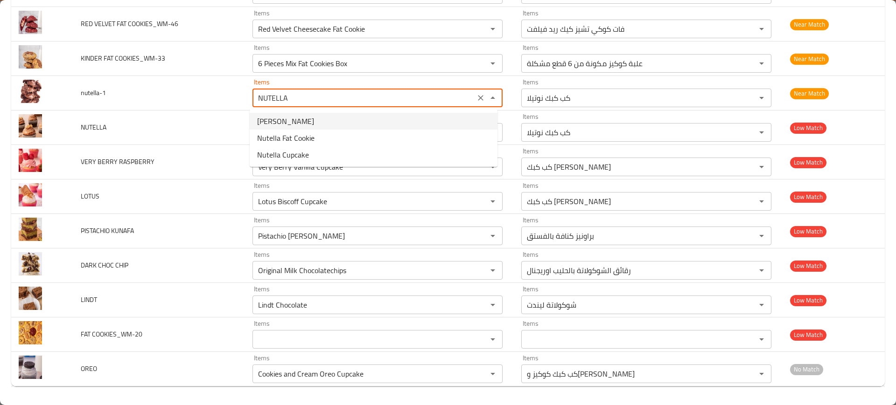
click at [308, 122] on li "Nutella Brownie" at bounding box center [374, 121] width 248 height 17
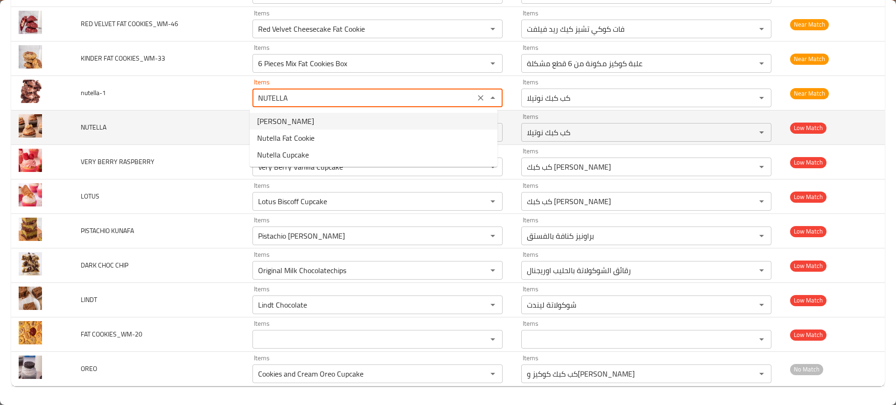
type input "Nutella Brownie"
type input "براونيز نوتيلا"
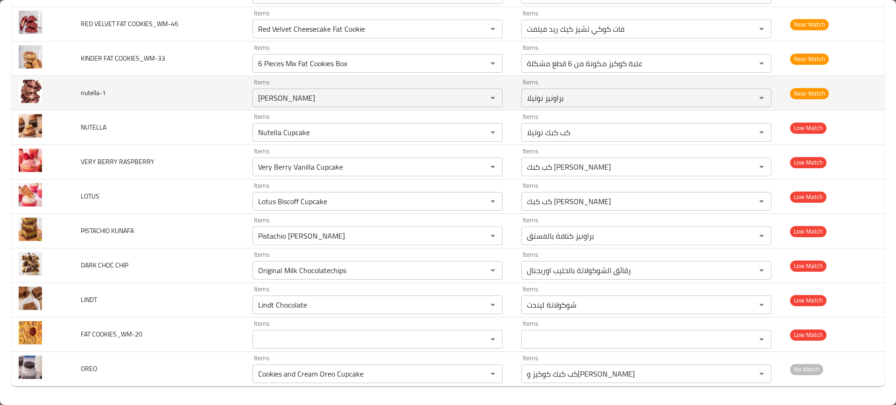
drag, startPoint x: 137, startPoint y: 112, endPoint x: 195, endPoint y: 109, distance: 57.5
click at [137, 112] on td "NUTELLA" at bounding box center [159, 128] width 172 height 35
click at [293, 99] on input "Nutella Brownie" at bounding box center [363, 97] width 217 height 13
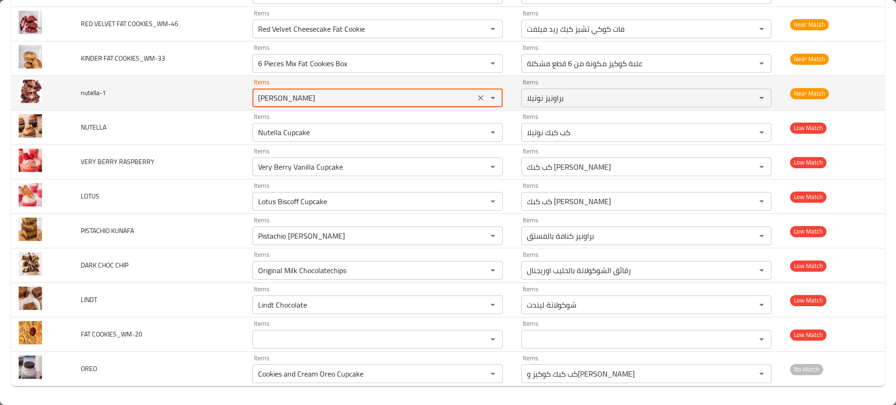
paste input "UTELLA"
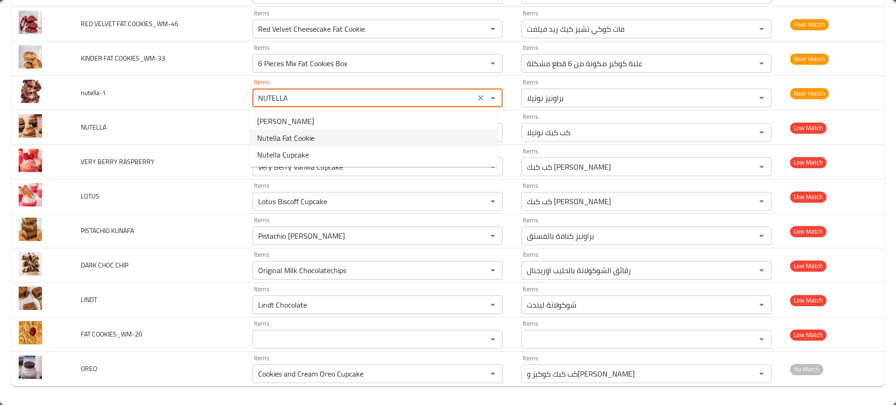
click at [306, 136] on span "Nutella Fat Cookie" at bounding box center [285, 138] width 57 height 11
type input "Nutella Fat Cookie"
type input "فات كوكي نوتيلا"
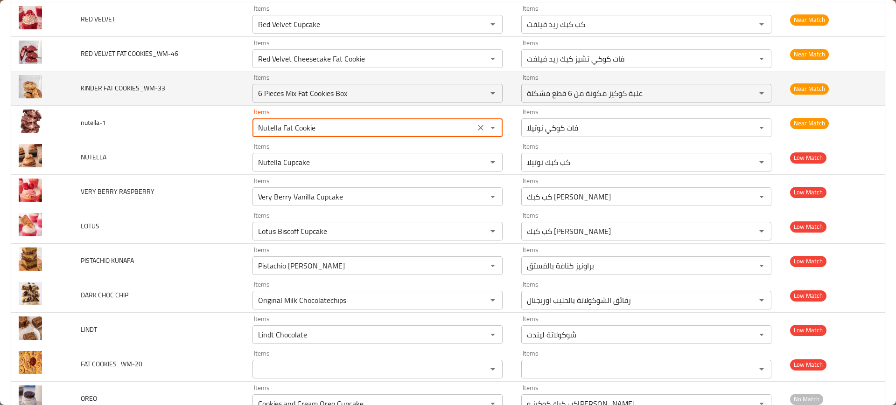
scroll to position [630, 0]
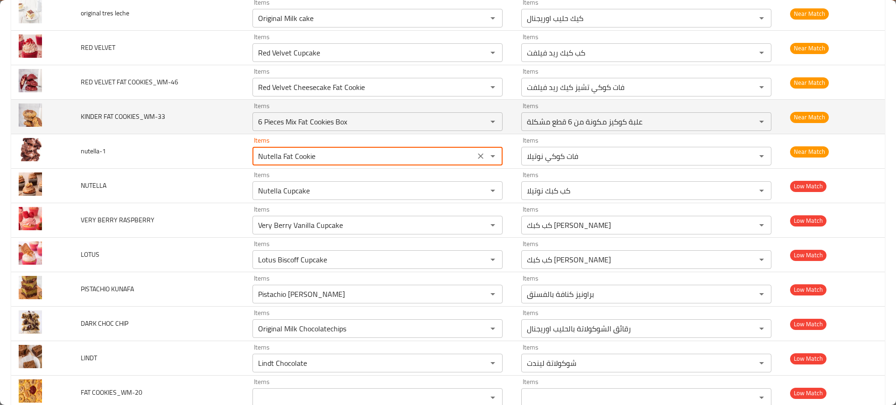
type input "Nutella Fat Cookie"
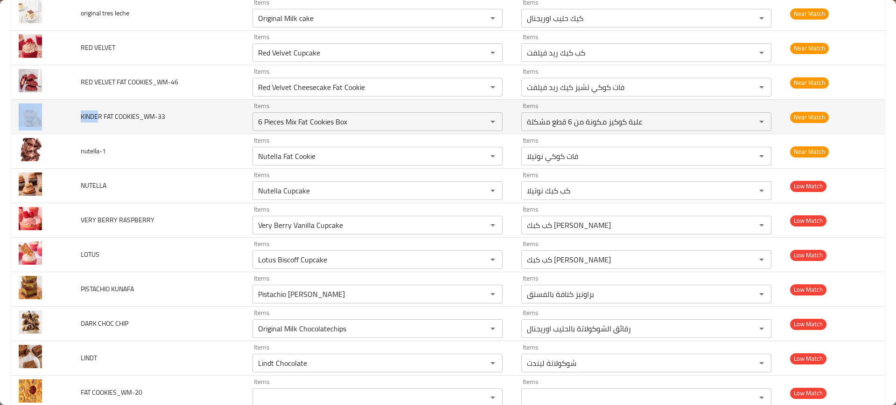
drag, startPoint x: 99, startPoint y: 117, endPoint x: 70, endPoint y: 120, distance: 30.1
click at [70, 120] on tr "KINDER FAT COOKIES_WM-33 Items 6 Pieces Mix Fat Cookies Box Items Items علبة كو…" at bounding box center [447, 117] width 873 height 35
copy tr "KINDE"
click at [314, 112] on div "6 Pieces Mix Fat Cookies Box Items" at bounding box center [377, 121] width 250 height 19
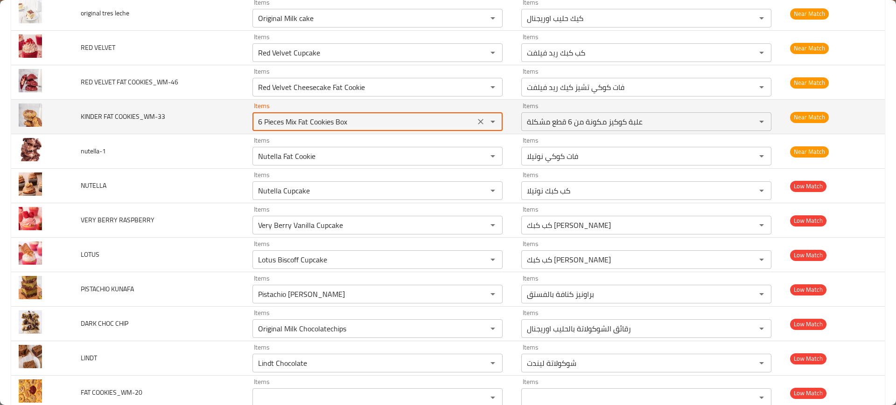
paste COOKIES_WM-33 "KINDE"
drag, startPoint x: 272, startPoint y: 130, endPoint x: 242, endPoint y: 127, distance: 30.5
click at [276, 121] on COOKIES_WM-33 "6 Pieces Mix Fat Cookies Box" at bounding box center [363, 121] width 217 height 13
paste COOKIES_WM-33 "KINDE"
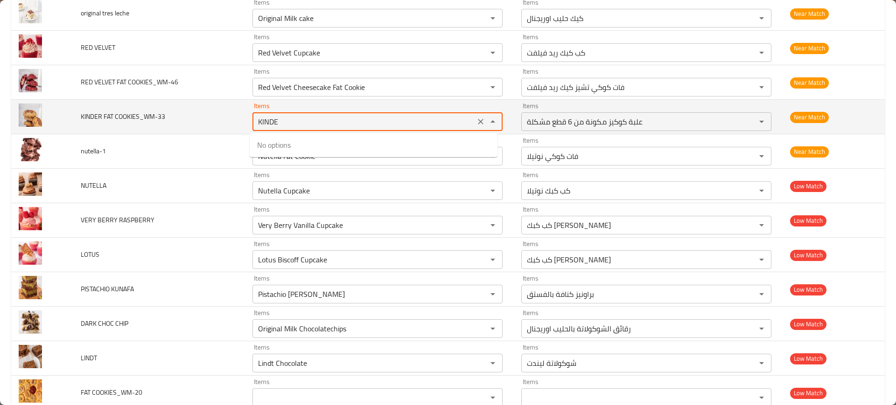
drag, startPoint x: 254, startPoint y: 124, endPoint x: 239, endPoint y: 124, distance: 14.9
click at [240, 124] on tr "KINDER FAT COOKIES_WM-33 Items KINDE Items Items علبة كوكيز مكونة من 6 قطع مشكل…" at bounding box center [447, 117] width 873 height 35
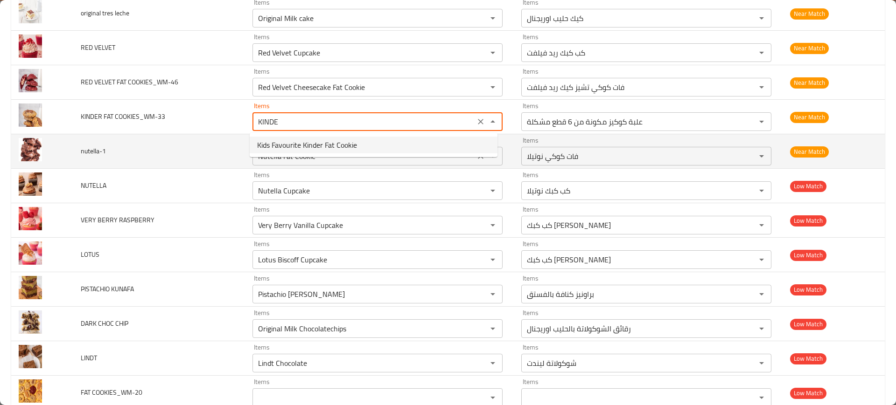
click at [329, 142] on span "Kids Favourite Kinder Fat Cookie" at bounding box center [307, 145] width 100 height 11
type COOKIES_WM-33 "Kids Favourite Kinder Fat Cookie"
type COOKIES_WM-33-ar "فات كوكي كيندر المفضل للأطفال"
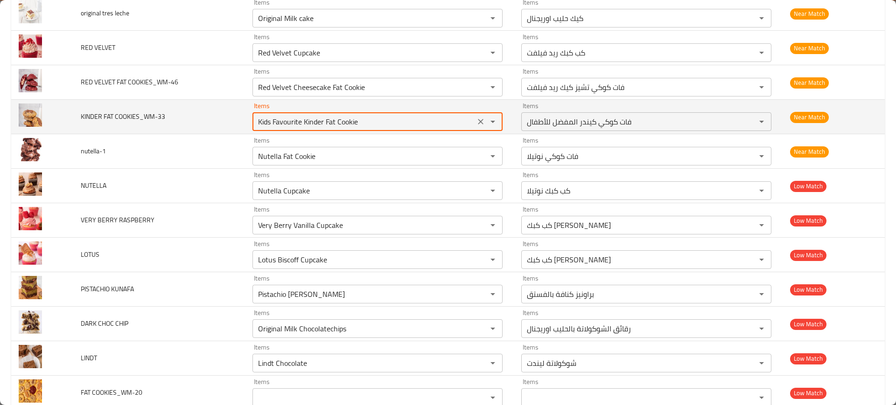
drag, startPoint x: 301, startPoint y: 122, endPoint x: 315, endPoint y: 122, distance: 14.5
click at [315, 122] on COOKIES_WM-33 "Kids Favourite Kinder Fat Cookie" at bounding box center [363, 121] width 217 height 13
click at [316, 123] on COOKIES_WM-33 "Kids Favourite Kinder Fat Cookie" at bounding box center [363, 121] width 217 height 13
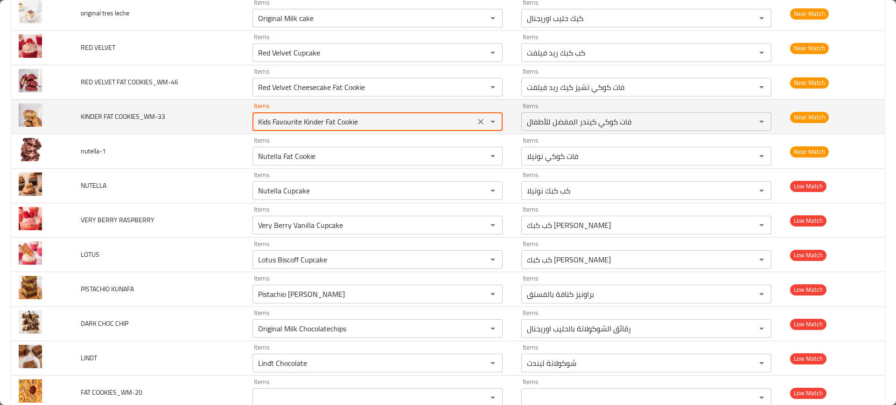
paste COOKIES_WM-33 "nd"
type COOKIES_WM-33 "Kids Favourite Kinder Fat Cookie"
click at [188, 127] on td "KINDER FAT COOKIES_WM-33" at bounding box center [159, 117] width 172 height 35
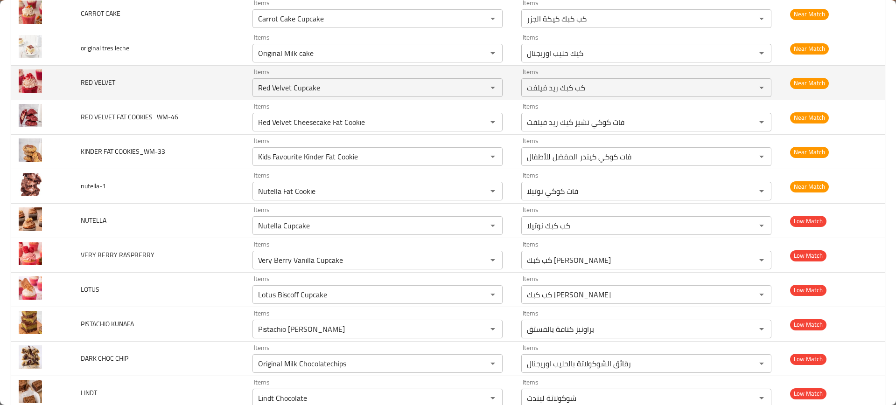
scroll to position [572, 0]
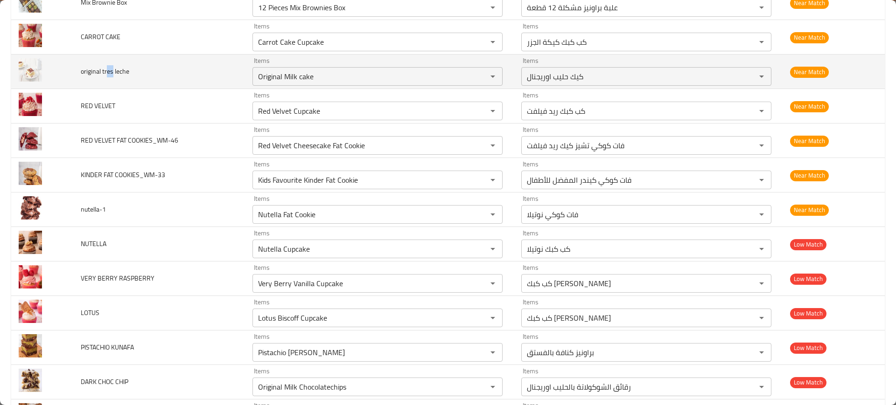
drag, startPoint x: 105, startPoint y: 74, endPoint x: 112, endPoint y: 74, distance: 7.0
click at [112, 74] on span "original tres leche" at bounding box center [105, 71] width 49 height 12
copy span "es"
drag, startPoint x: 135, startPoint y: 76, endPoint x: 107, endPoint y: 74, distance: 28.6
click at [107, 74] on td "original tres leche" at bounding box center [159, 72] width 172 height 35
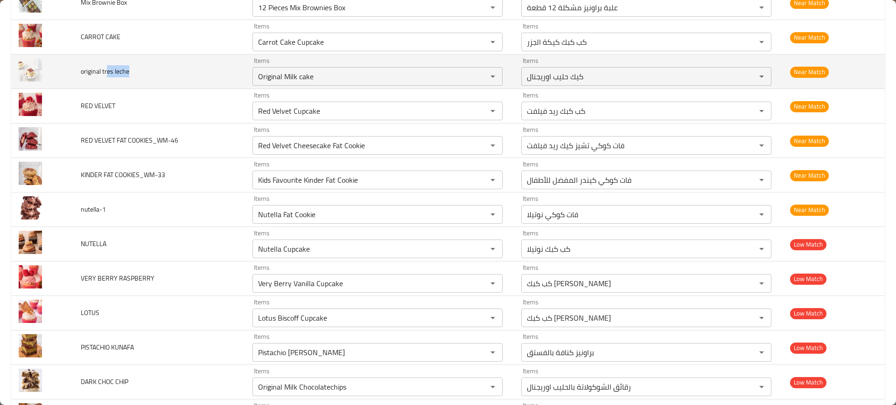
copy span "es leche"
click at [289, 68] on div "Original Milk cake Items" at bounding box center [377, 76] width 250 height 19
paste leche "es lech"
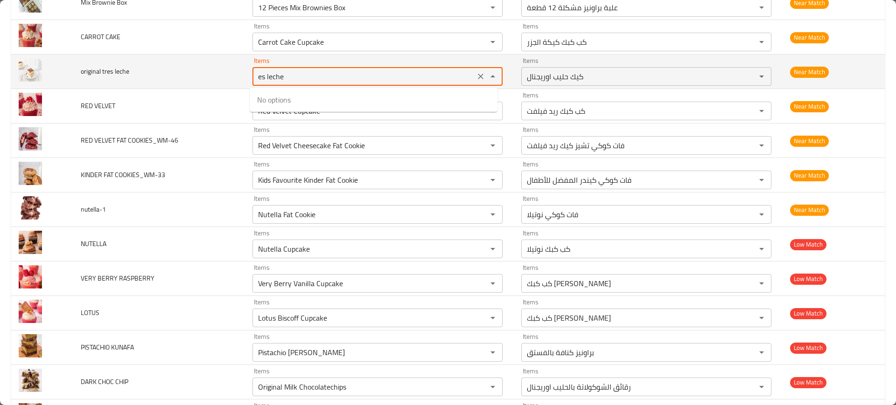
drag, startPoint x: 280, startPoint y: 75, endPoint x: 268, endPoint y: 76, distance: 11.7
click at [268, 76] on leche "es leche" at bounding box center [363, 76] width 217 height 13
click at [276, 78] on leche "es leche" at bounding box center [363, 76] width 217 height 13
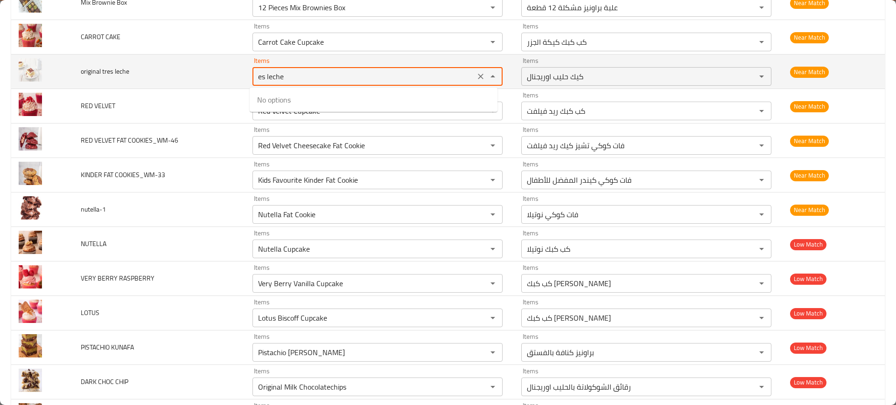
paste leche "enhanced table"
type leche "che"
click at [478, 76] on icon "Clear" at bounding box center [480, 76] width 9 height 9
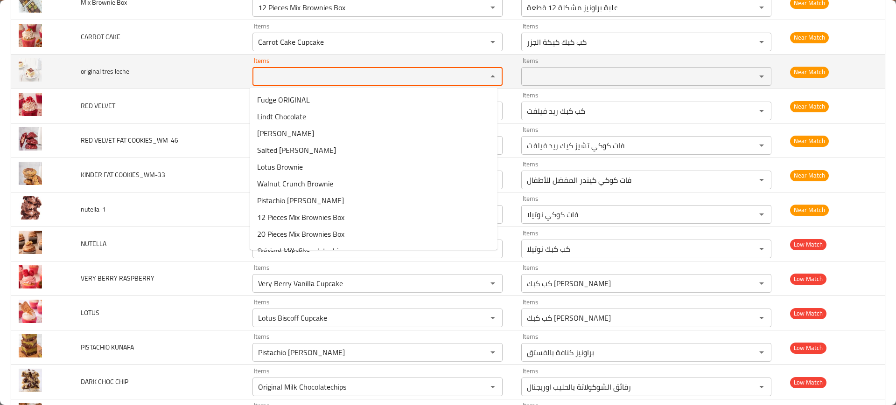
click at [170, 56] on td "original tres leche" at bounding box center [159, 72] width 172 height 35
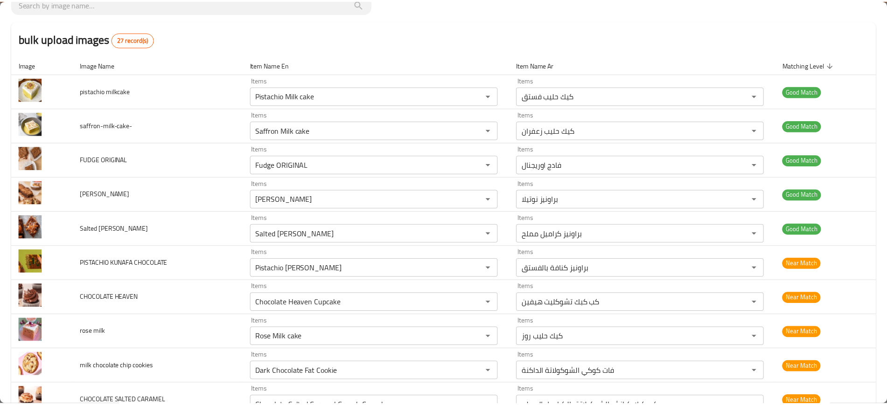
scroll to position [0, 0]
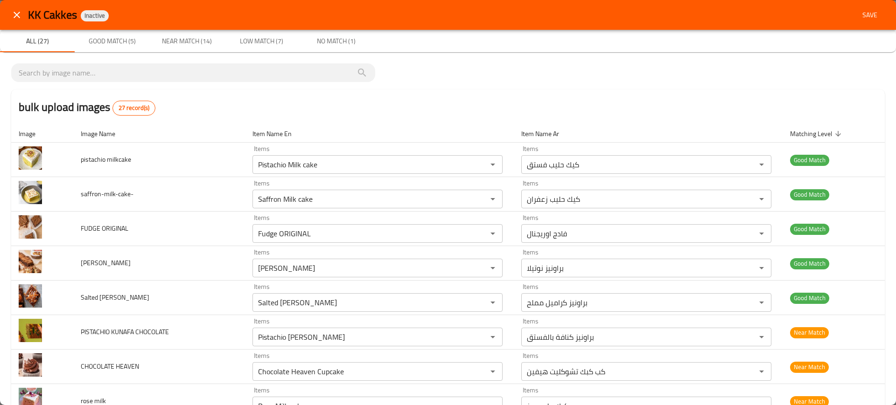
click at [864, 14] on span "Save" at bounding box center [870, 15] width 22 height 12
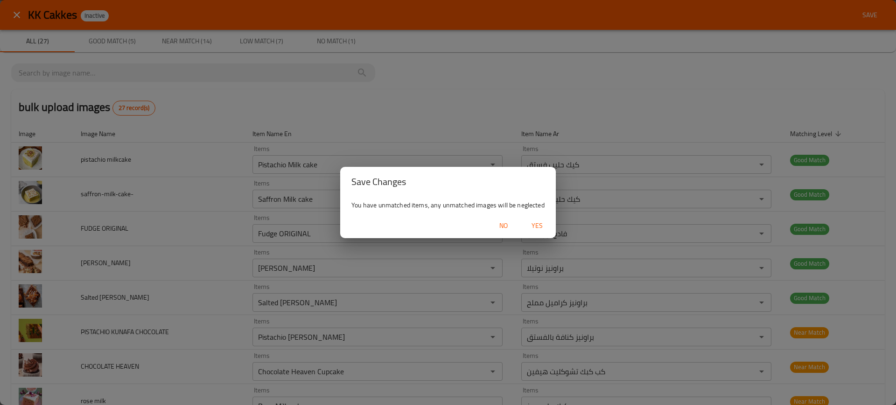
click at [533, 229] on span "Yes" at bounding box center [537, 226] width 22 height 12
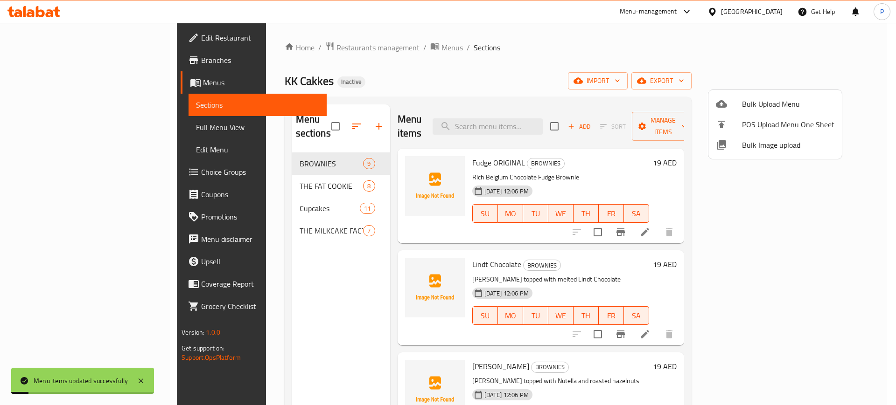
click at [285, 182] on div at bounding box center [448, 202] width 896 height 405
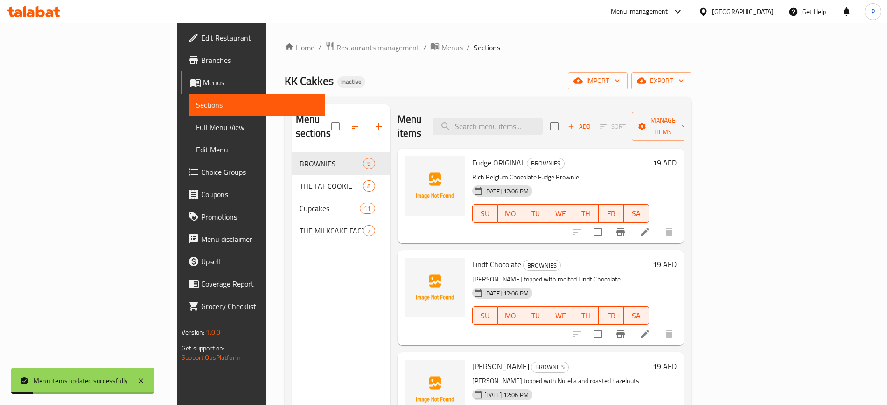
click at [300, 181] on span "THE FAT COOKIE" at bounding box center [332, 186] width 64 height 11
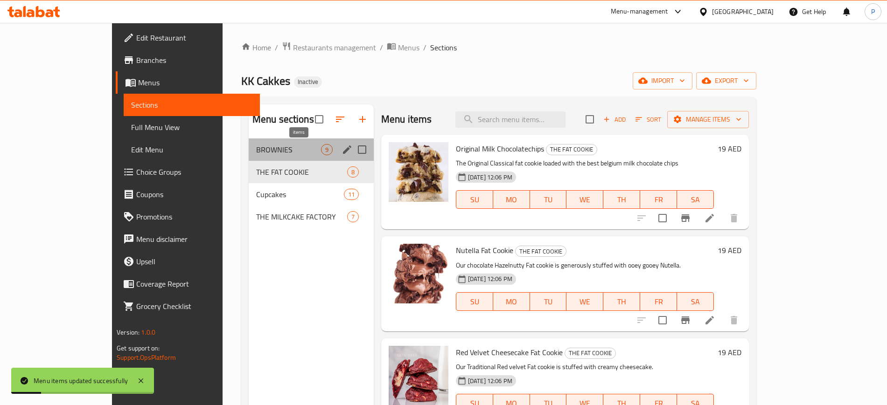
click at [321, 149] on span "9" at bounding box center [326, 150] width 11 height 9
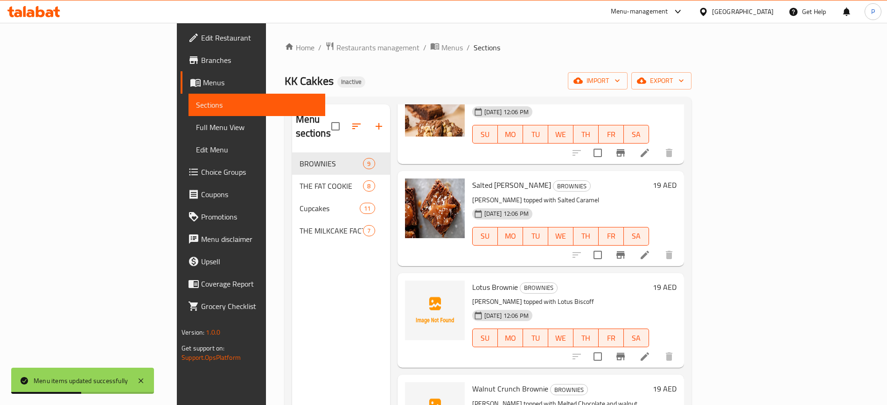
scroll to position [408, 0]
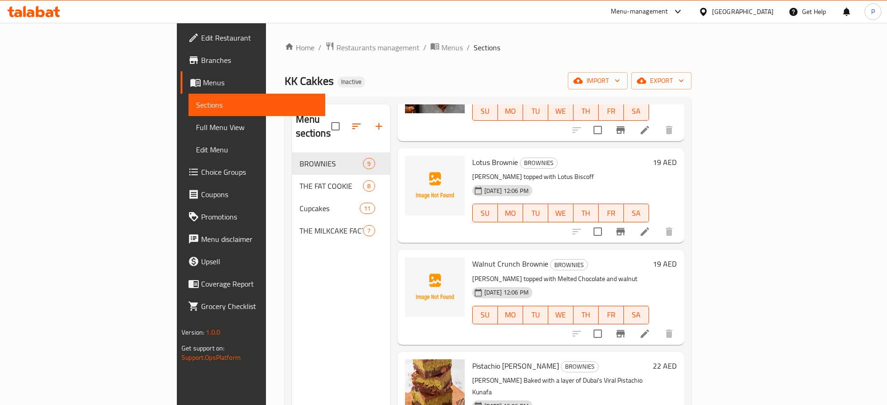
click at [490, 359] on span "Pistachio Kunafa Brownie" at bounding box center [515, 366] width 87 height 14
copy h6 "Brownie"
click at [292, 312] on div "Menu sections BROWNIES 9 THE FAT COOKIE 8 Cupcakes 11 THE MILKCAKE FACTORY 7" at bounding box center [341, 307] width 98 height 405
click at [472, 257] on span "Walnut Crunch Brownie" at bounding box center [510, 264] width 76 height 14
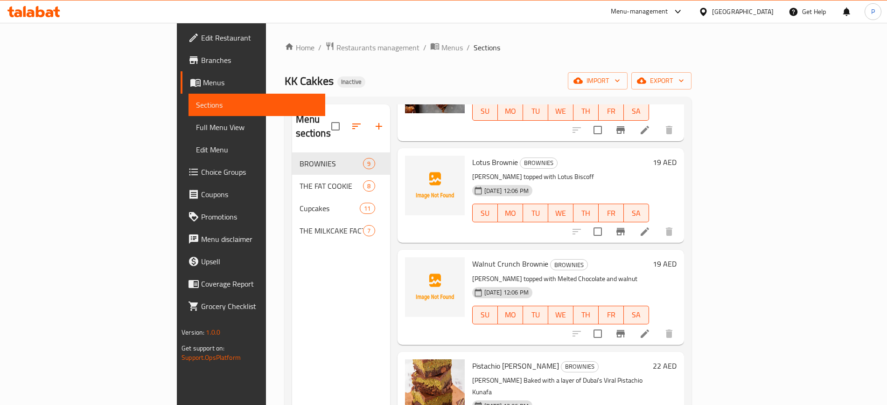
click at [472, 257] on span "Walnut Crunch Brownie" at bounding box center [510, 264] width 76 height 14
copy span "Walnut"
click at [405, 156] on img at bounding box center [435, 186] width 60 height 60
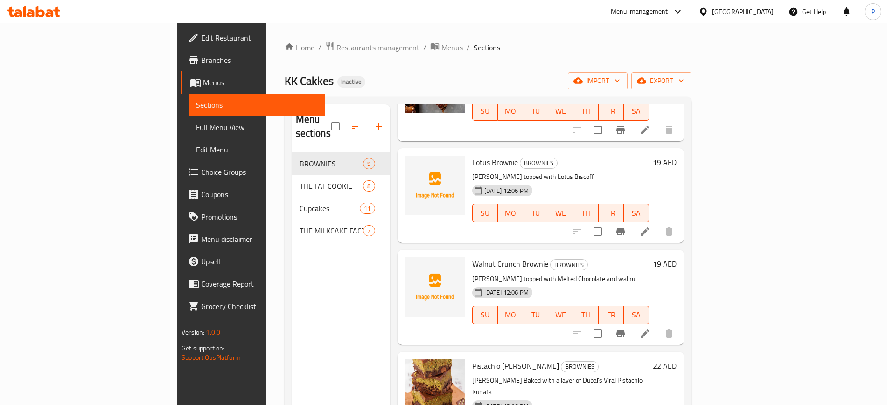
click at [468, 152] on div "Lotus Brownie BROWNIES Rich Brownie topped with Lotus Biscoff 12-08-2025 12:06 …" at bounding box center [560, 195] width 184 height 87
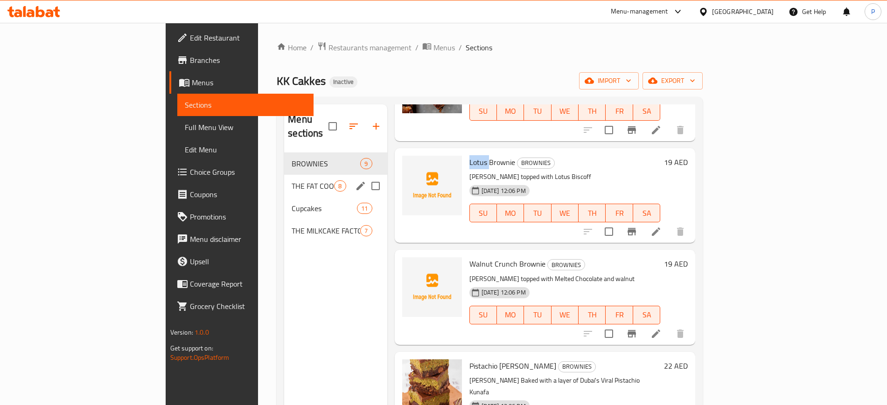
click at [284, 178] on div "THE FAT COOKIE 8" at bounding box center [335, 186] width 103 height 22
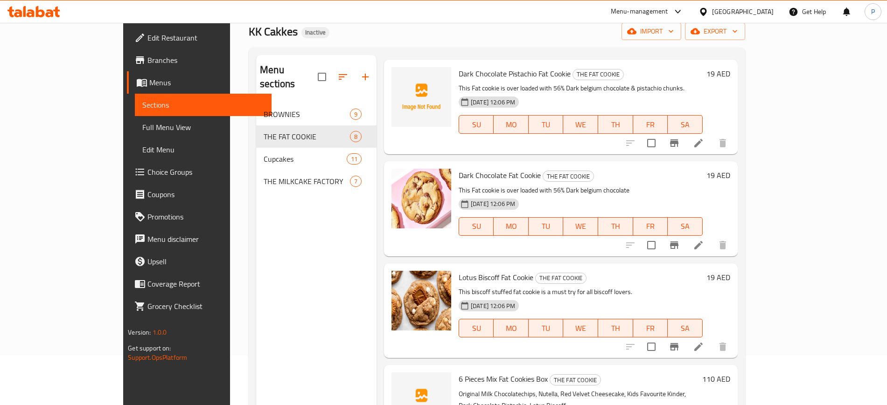
scroll to position [131, 0]
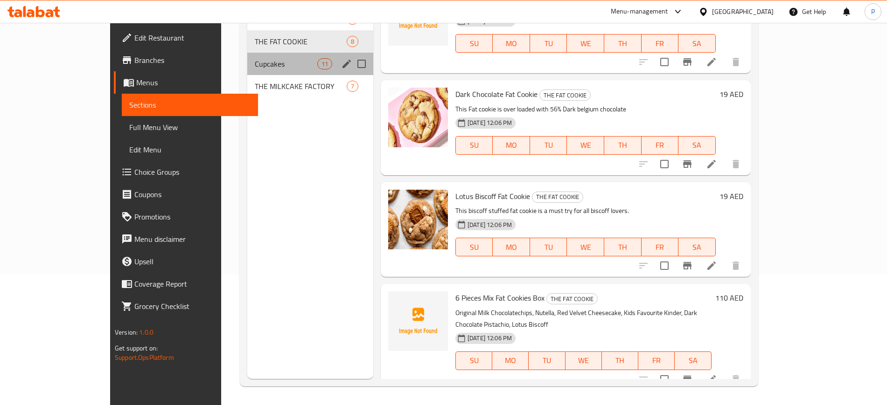
click at [255, 59] on span "Cupcakes" at bounding box center [286, 63] width 62 height 11
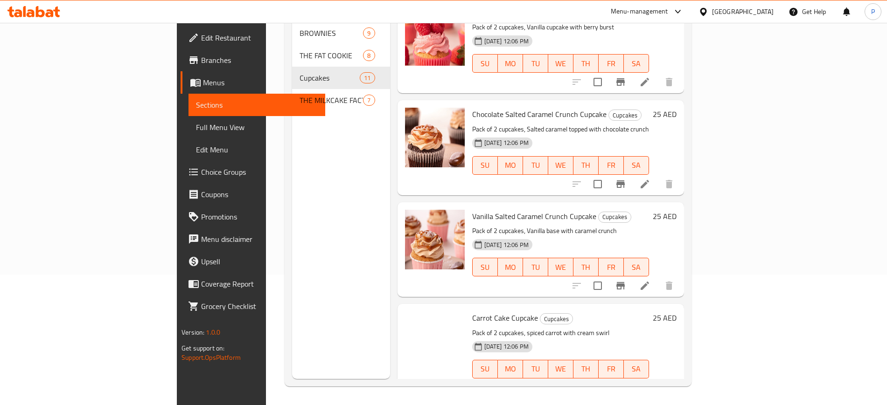
scroll to position [739, 0]
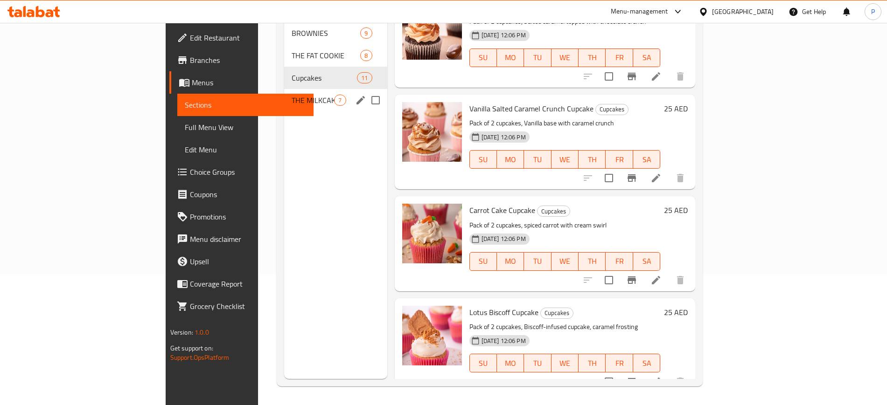
click at [292, 95] on span "THE MILKCAKE FACTORY" at bounding box center [313, 100] width 42 height 11
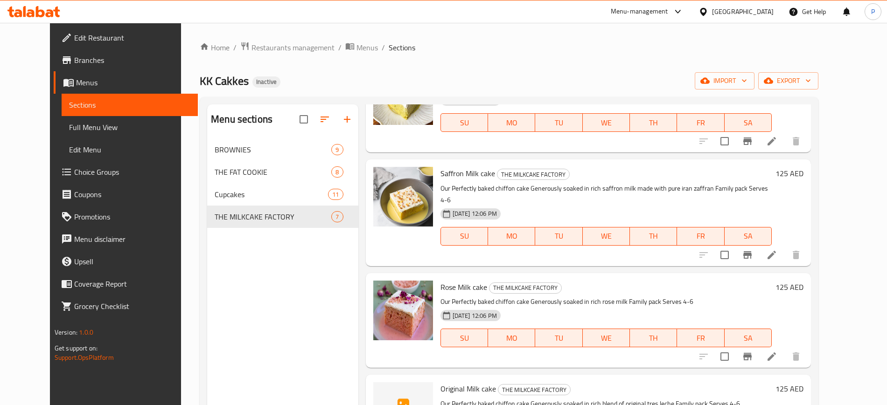
scroll to position [292, 0]
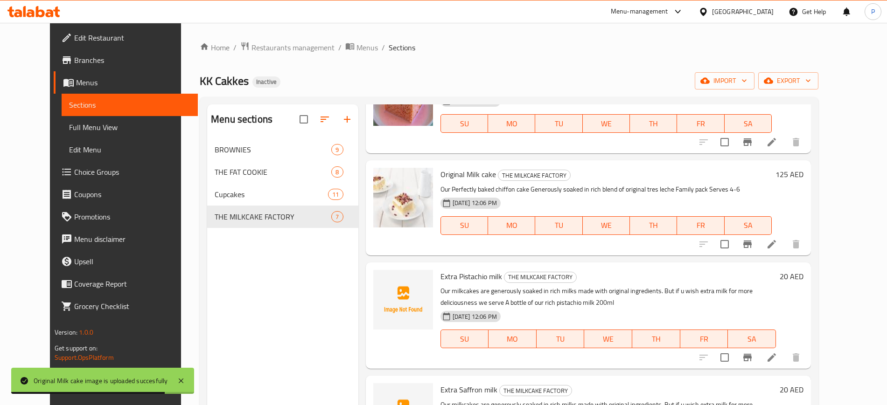
click at [89, 129] on span "Full Menu View" at bounding box center [129, 127] width 121 height 11
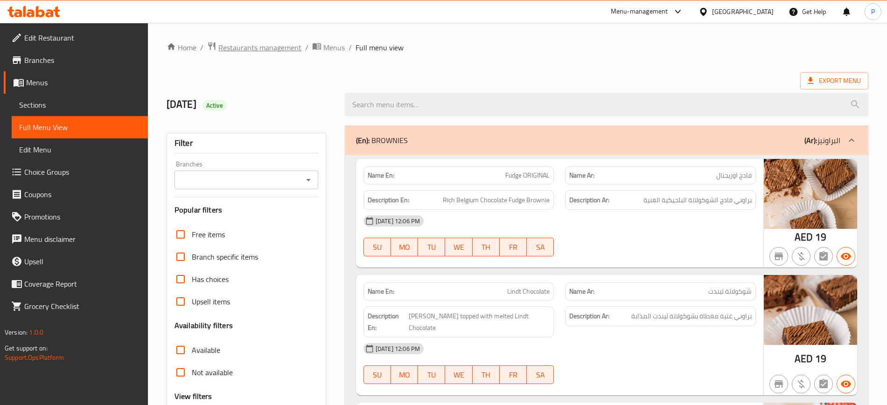
click at [267, 42] on span "Restaurants management" at bounding box center [259, 47] width 83 height 11
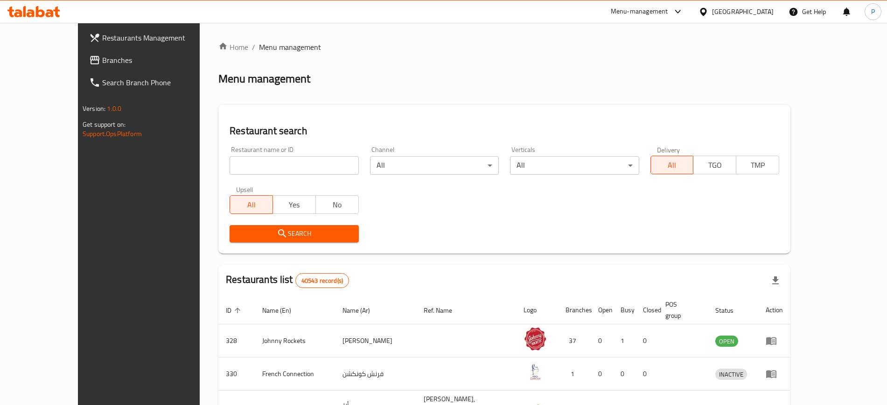
click at [318, 164] on input "search" at bounding box center [294, 165] width 129 height 19
paste input "Klayya Bites bread an"
type input "Klayya Bites bread an"
click button "Search" at bounding box center [294, 233] width 129 height 17
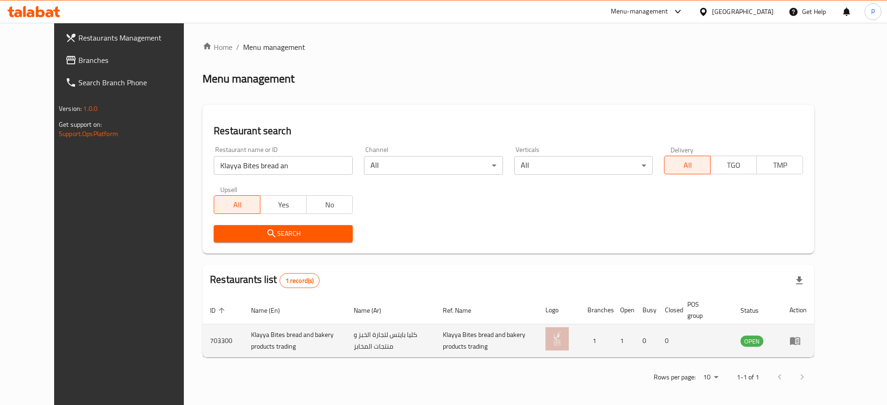
click at [814, 334] on td "enhanced table" at bounding box center [798, 341] width 32 height 33
click at [800, 340] on icon "enhanced table" at bounding box center [795, 342] width 10 height 8
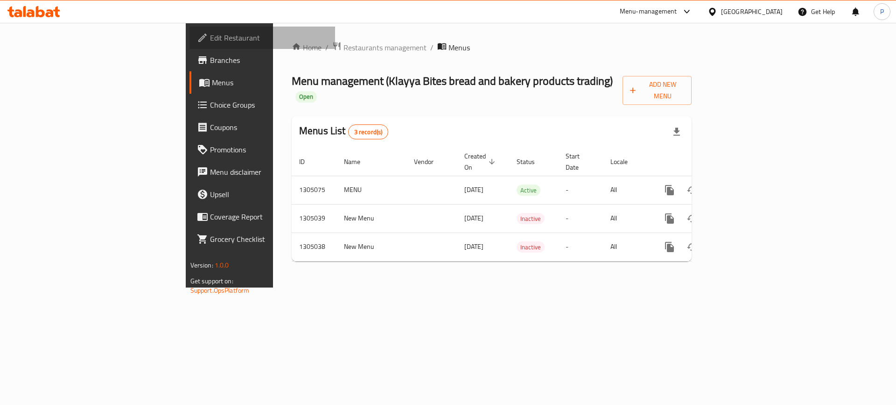
click at [189, 27] on link "Edit Restaurant" at bounding box center [262, 38] width 146 height 22
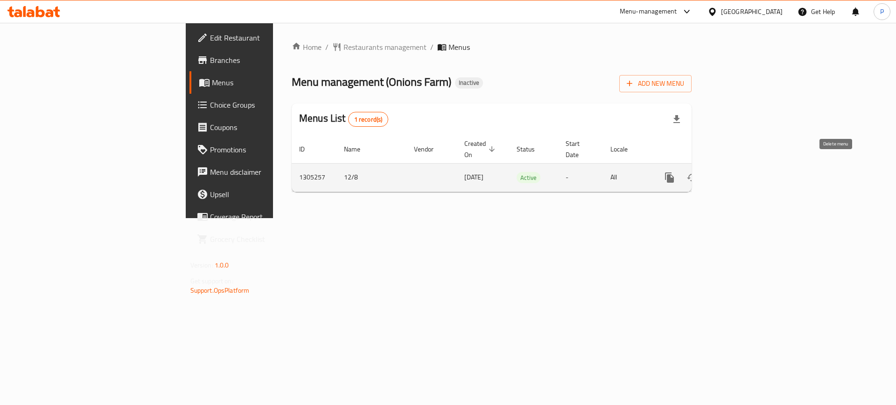
click at [748, 167] on link "enhanced table" at bounding box center [737, 178] width 22 height 22
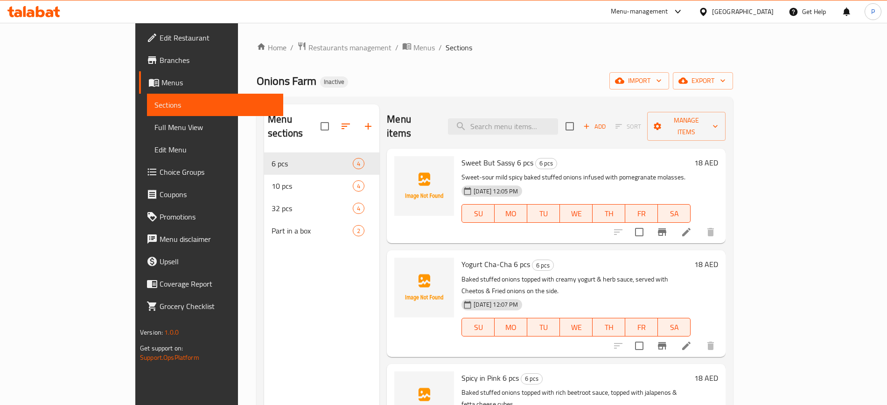
drag, startPoint x: 402, startPoint y: 79, endPoint x: 497, endPoint y: 110, distance: 100.5
click at [402, 78] on div "Onions Farm Inactive import export" at bounding box center [495, 80] width 476 height 17
click at [533, 119] on input "search" at bounding box center [503, 127] width 110 height 16
paste input "Nonn"
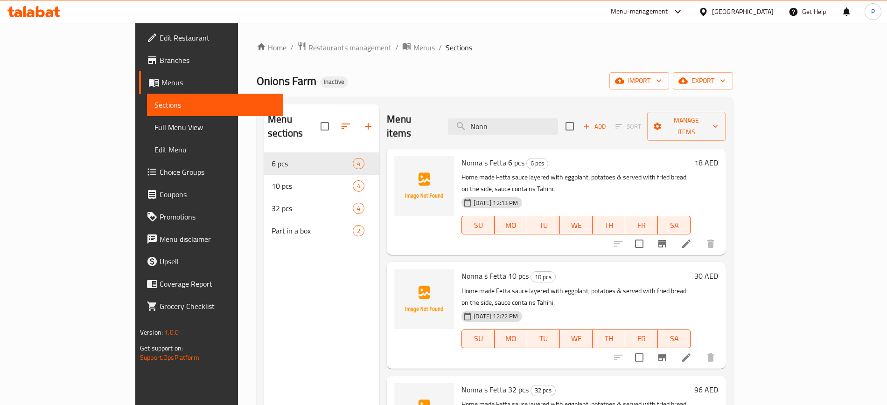
click at [272, 328] on div "Menu sections 6 pcs 4 10 pcs 4 32 pcs 4 Part in a box 2" at bounding box center [321, 307] width 115 height 405
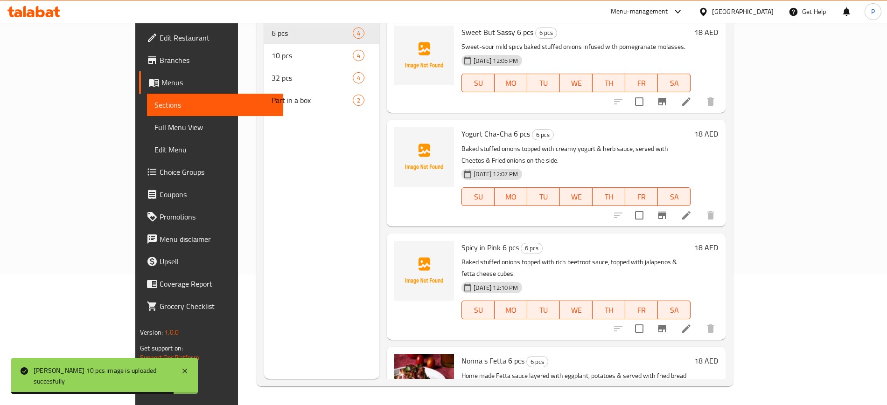
scroll to position [72, 0]
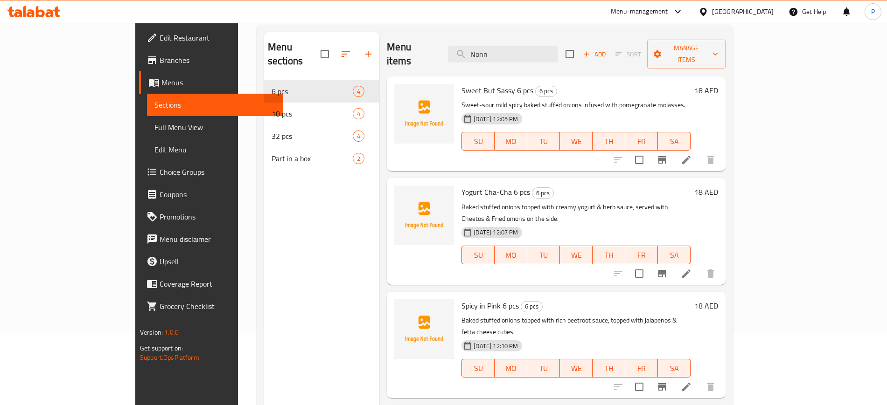
click at [283, 272] on div "Menu sections 6 pcs 4 10 pcs 4 32 pcs 4 Part in a box 2" at bounding box center [321, 234] width 115 height 405
click at [558, 49] on input "Nonn" at bounding box center [503, 54] width 110 height 16
type input "1"
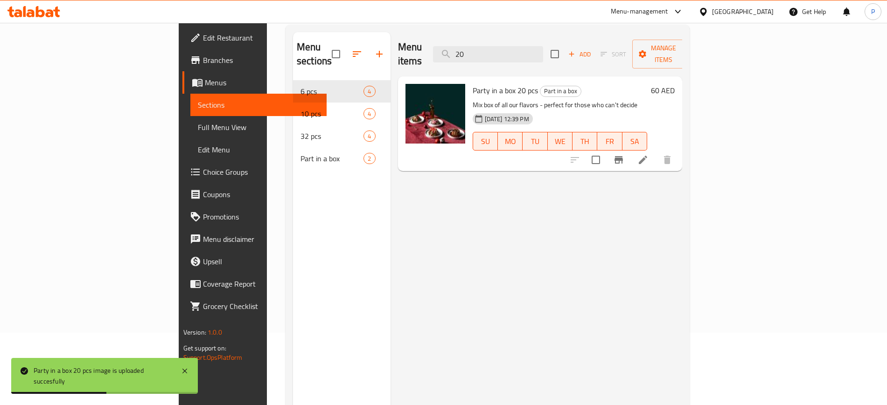
click at [391, 172] on div "Menu items 20 Add Sort Manage items Party in a box 20 pcs Part in a box Mix box…" at bounding box center [537, 234] width 292 height 405
click at [543, 48] on input "20" at bounding box center [488, 54] width 110 height 16
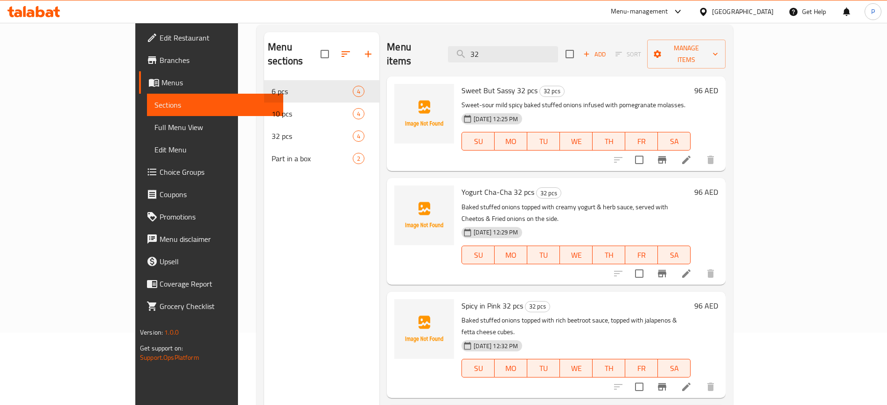
click at [467, 299] on span "Spicy in Pink 32 pcs" at bounding box center [492, 306] width 62 height 14
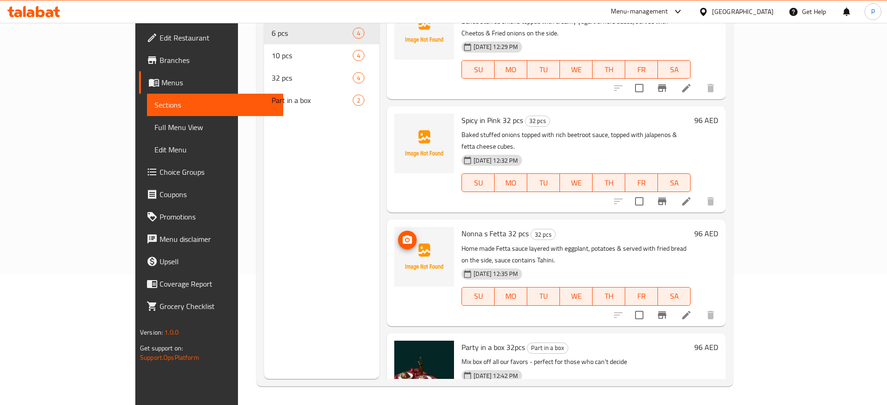
scroll to position [0, 0]
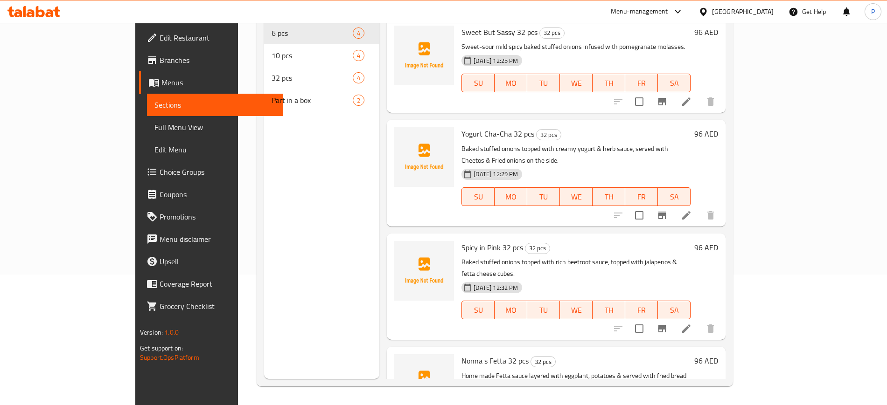
drag, startPoint x: 233, startPoint y: 196, endPoint x: 290, endPoint y: 184, distance: 58.0
click at [264, 196] on div "Menu sections 6 pcs 4 10 pcs 4 32 pcs 4 Part in a box 2" at bounding box center [321, 176] width 115 height 405
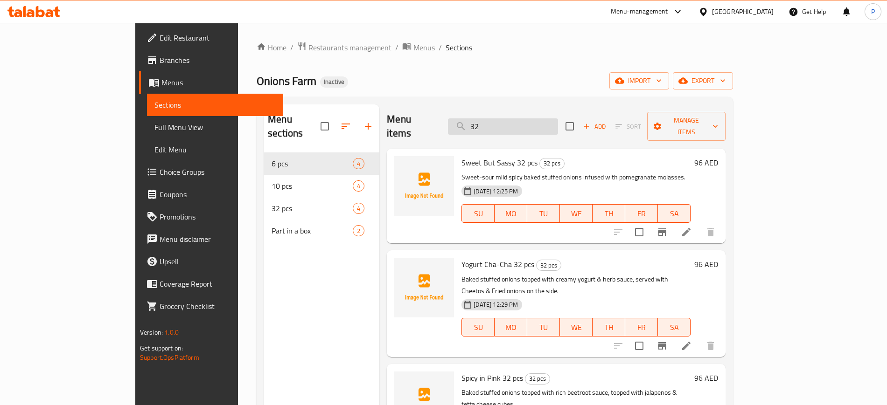
click at [558, 121] on input "32" at bounding box center [503, 127] width 110 height 16
paste input "Sweet But Sassy"
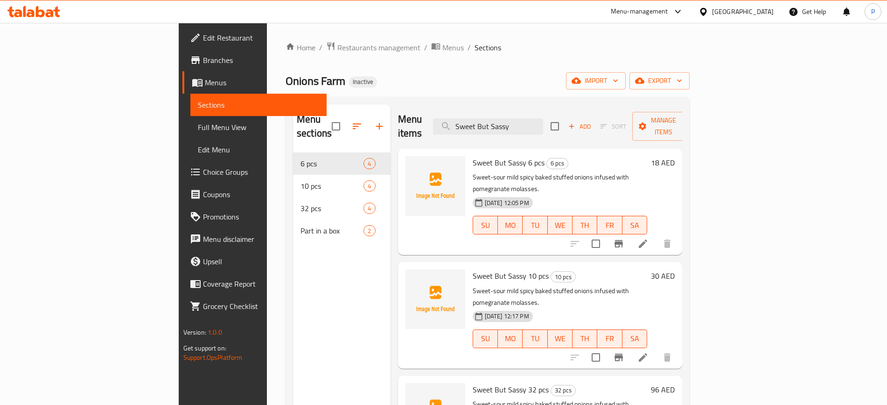
type input "Sweet But Sassy"
drag, startPoint x: 218, startPoint y: 297, endPoint x: 259, endPoint y: 246, distance: 64.7
click at [293, 296] on div "Menu sections 6 pcs 4 10 pcs 4 32 pcs 4 Part in a box 2" at bounding box center [342, 307] width 98 height 405
click at [300, 203] on span "32 pcs" at bounding box center [331, 208] width 63 height 11
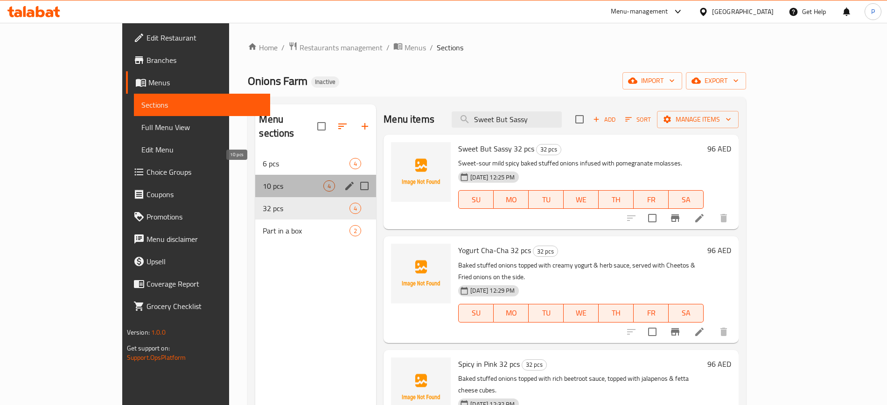
click at [285, 181] on span "10 pcs" at bounding box center [293, 186] width 61 height 11
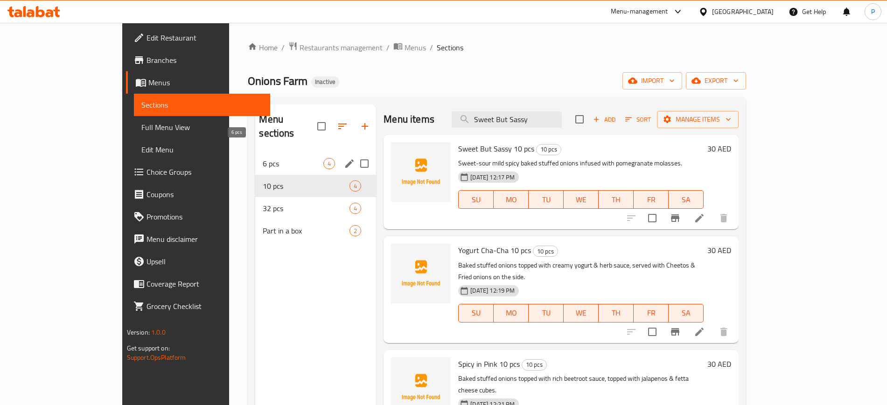
click at [287, 158] on span "6 pcs" at bounding box center [293, 163] width 61 height 11
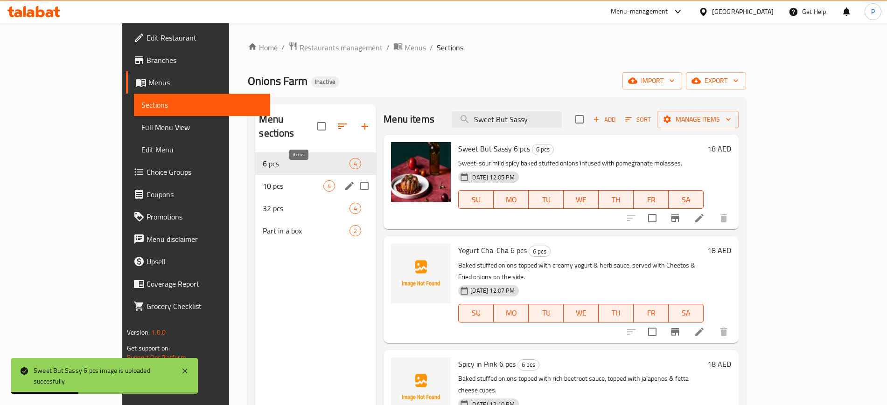
click at [324, 182] on span "4" at bounding box center [329, 186] width 11 height 9
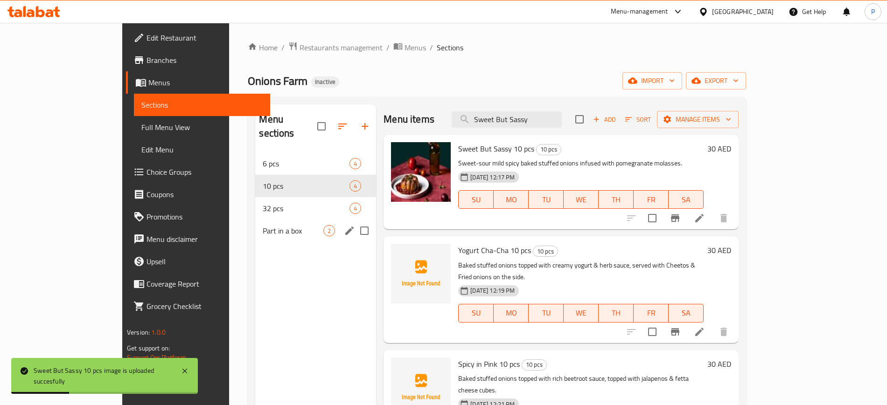
click at [263, 203] on span "32 pcs" at bounding box center [306, 208] width 87 height 11
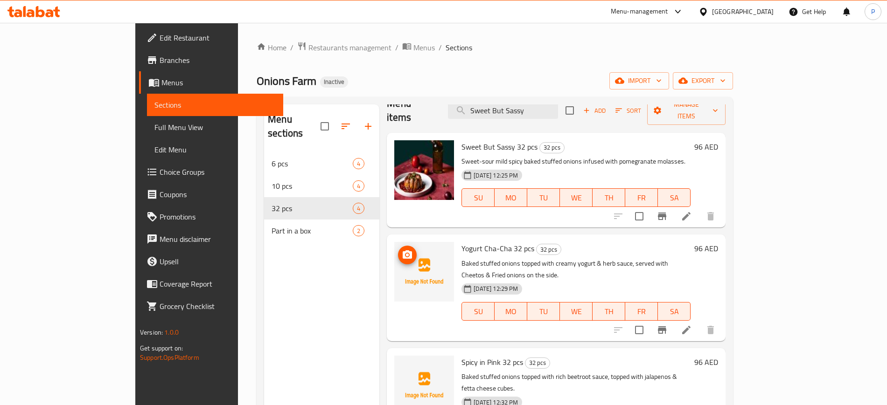
scroll to position [26, 0]
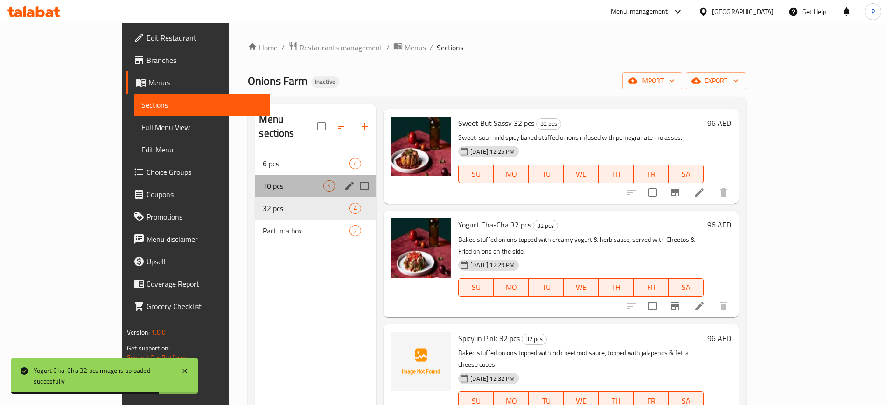
click at [263, 181] on span "10 pcs" at bounding box center [293, 186] width 61 height 11
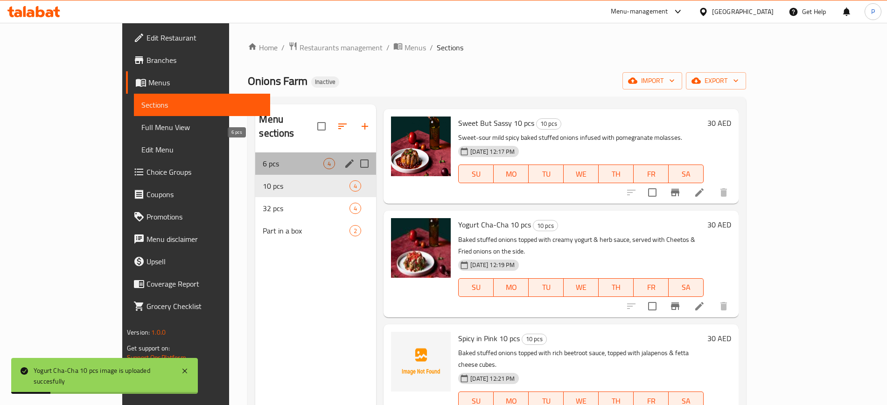
click at [263, 158] on span "6 pcs" at bounding box center [293, 163] width 61 height 11
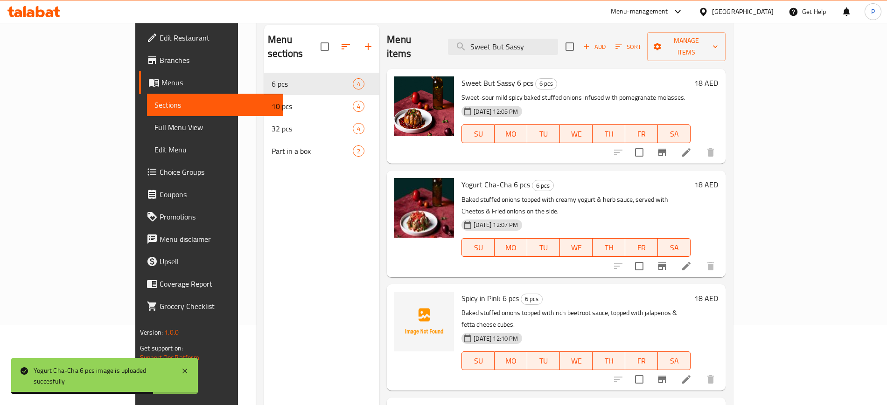
scroll to position [14, 0]
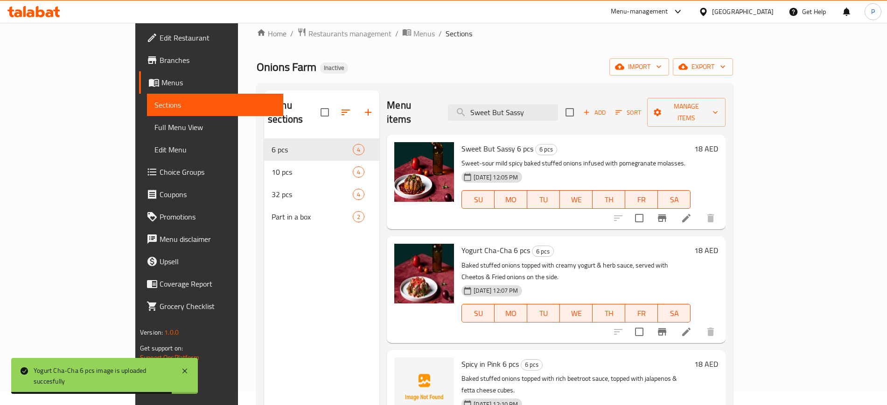
click at [309, 273] on div "Menu sections 6 pcs 4 10 pcs 4 32 pcs 4 Part in a box 2" at bounding box center [321, 293] width 115 height 405
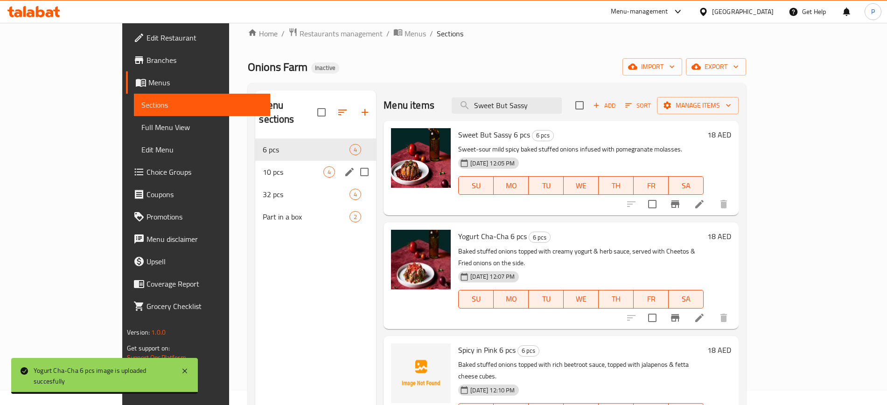
click at [324, 168] on span "4" at bounding box center [329, 172] width 11 height 9
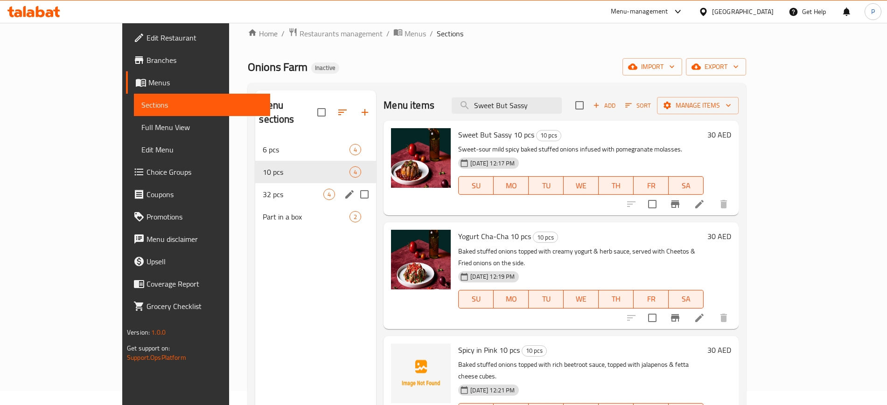
click at [307, 183] on div "32 pcs 4" at bounding box center [315, 194] width 121 height 22
click at [267, 161] on div "10 pcs 4" at bounding box center [315, 172] width 121 height 22
click at [276, 144] on span "6 pcs" at bounding box center [293, 149] width 61 height 11
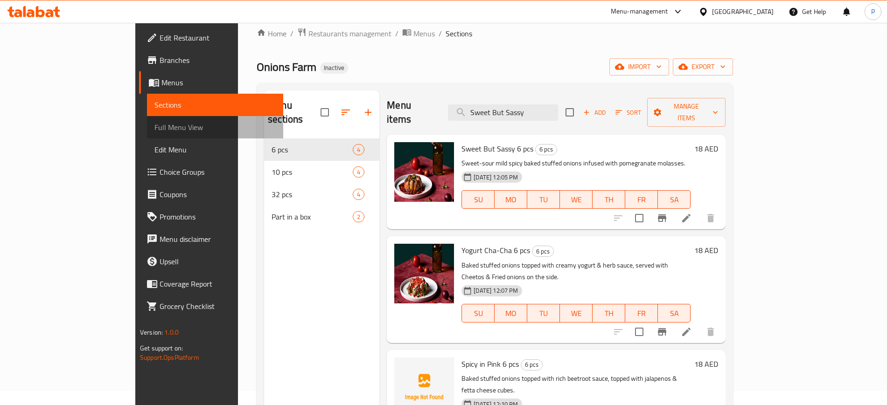
click at [154, 125] on span "Full Menu View" at bounding box center [214, 127] width 121 height 11
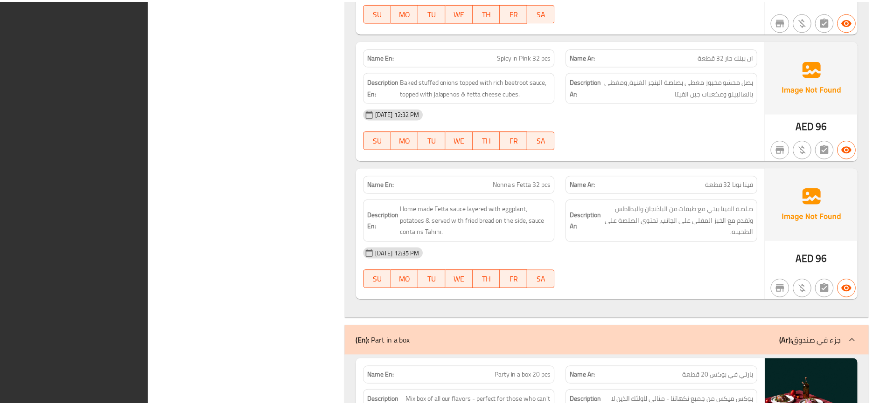
scroll to position [1799, 0]
